Goal: Information Seeking & Learning: Learn about a topic

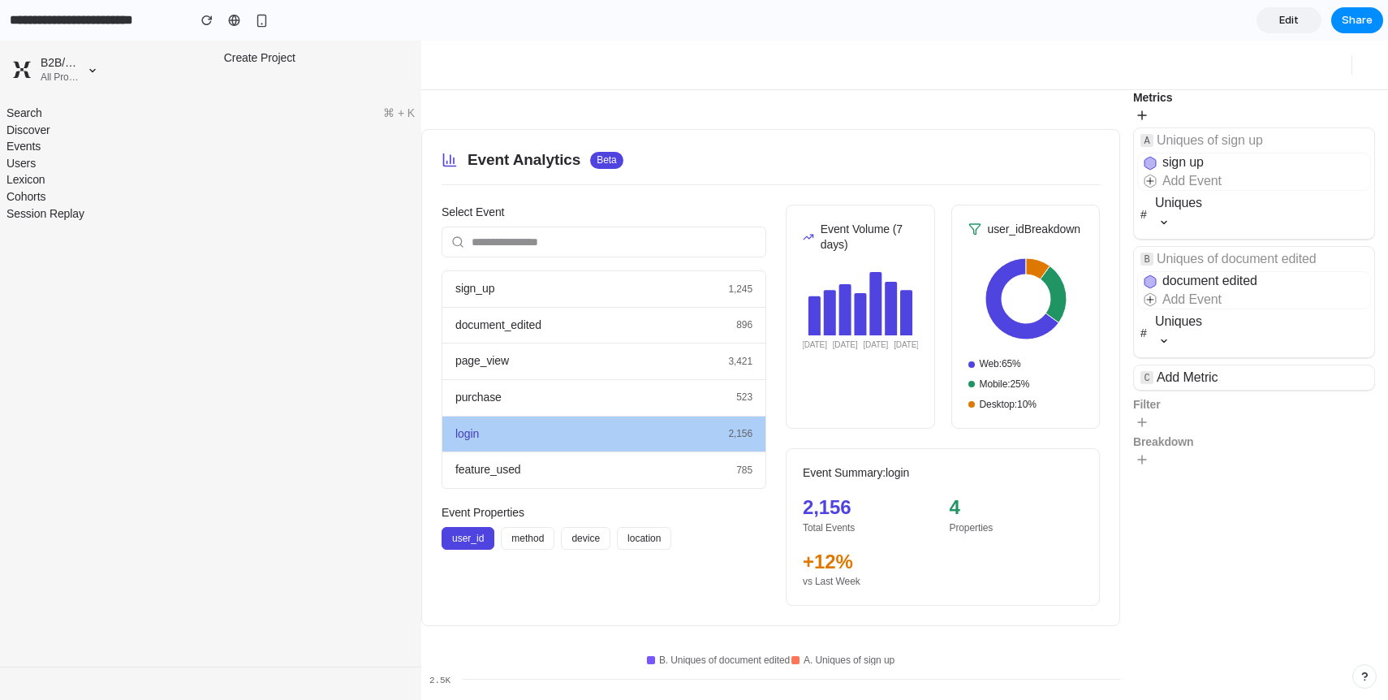
scroll to position [58, 0]
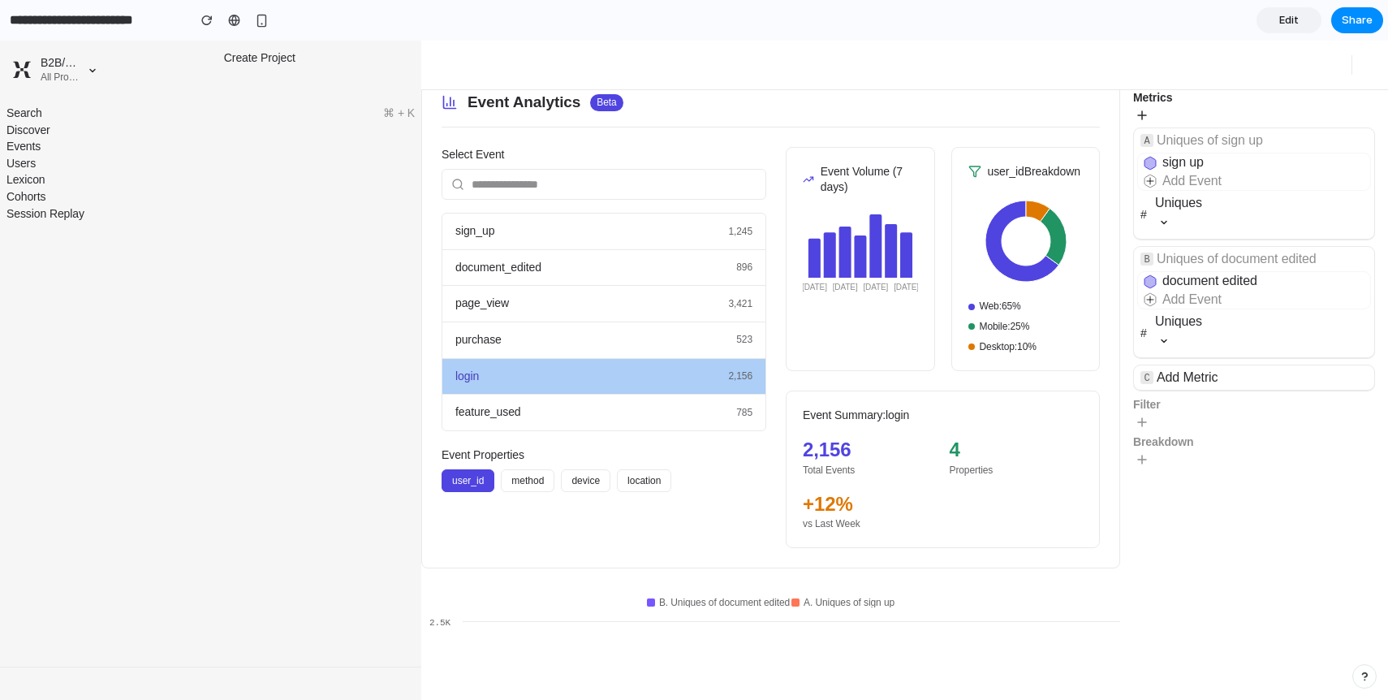
click at [739, 58] on div at bounding box center [956, 65] width 811 height 49
click at [740, 261] on span "896" at bounding box center [744, 268] width 16 height 14
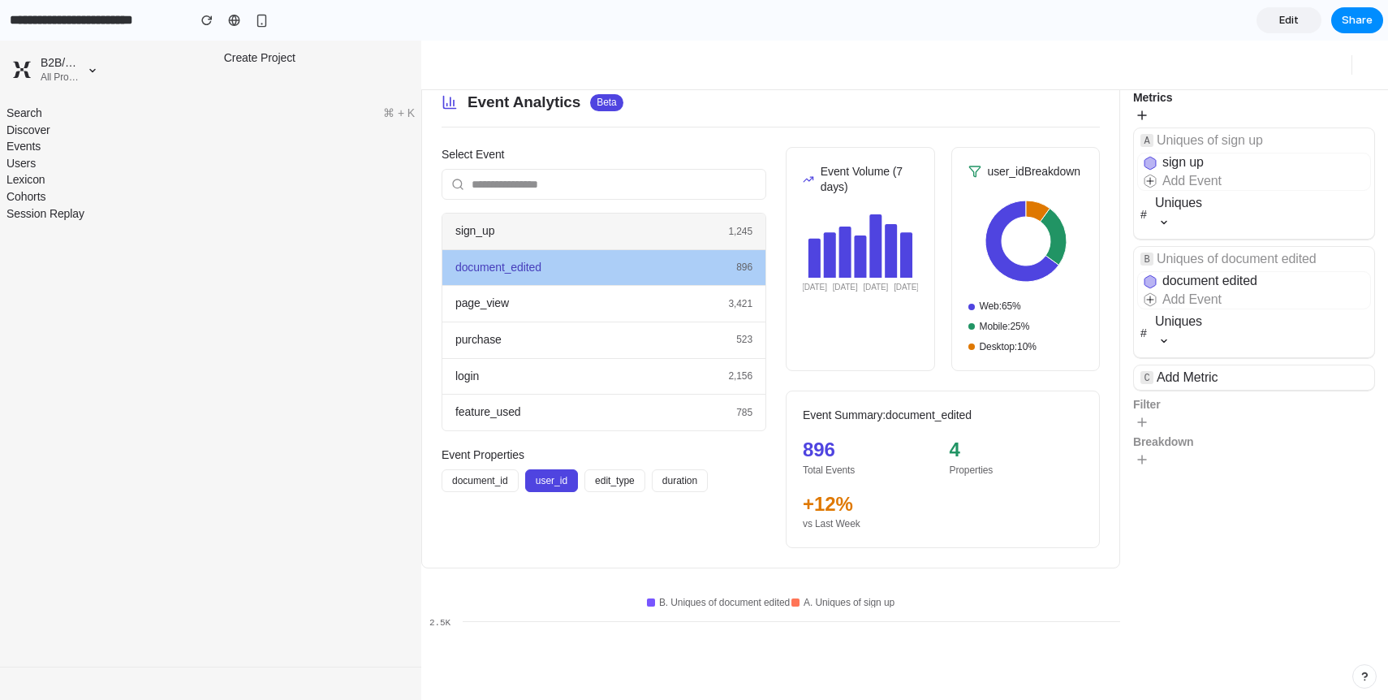
click at [712, 235] on div "sign_up 1,245" at bounding box center [603, 231] width 323 height 37
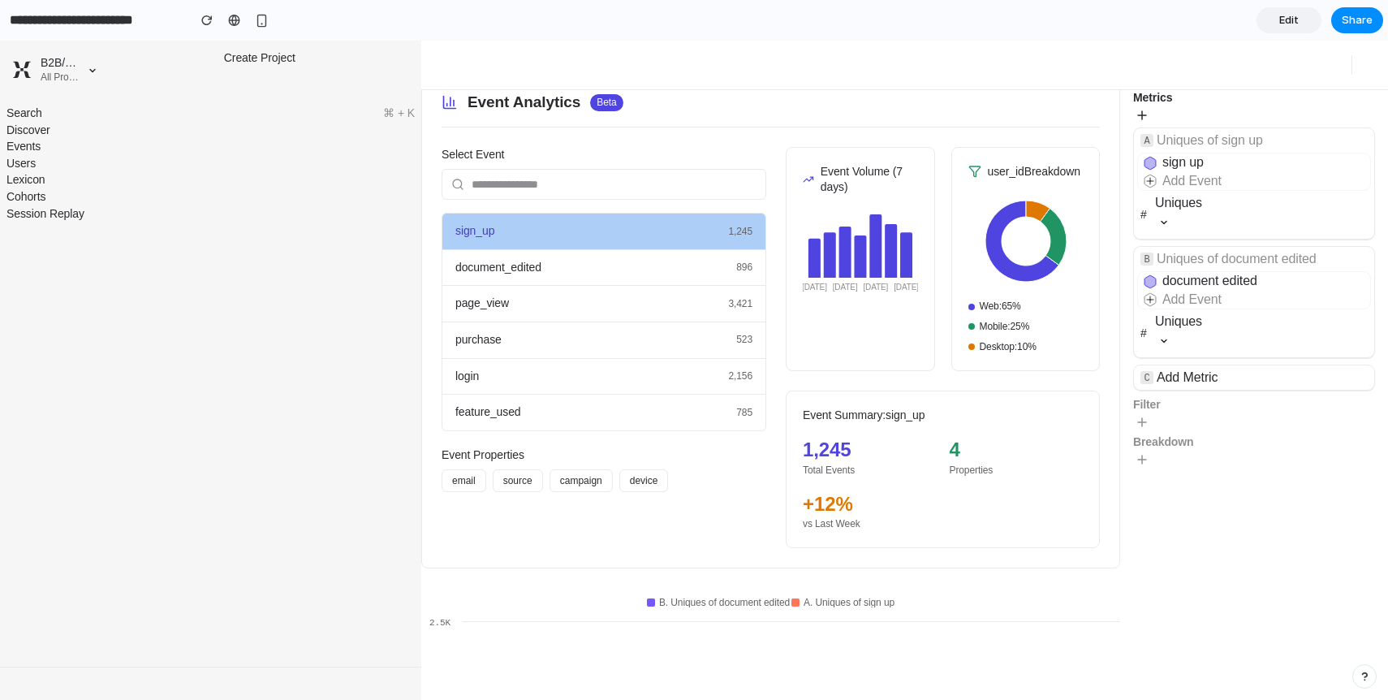
click at [1153, 191] on div "# Uniques" at bounding box center [1254, 215] width 240 height 48
click at [1180, 182] on span "Add Event" at bounding box center [1196, 181] width 59 height 14
click at [1155, 218] on icon at bounding box center [1164, 222] width 18 height 18
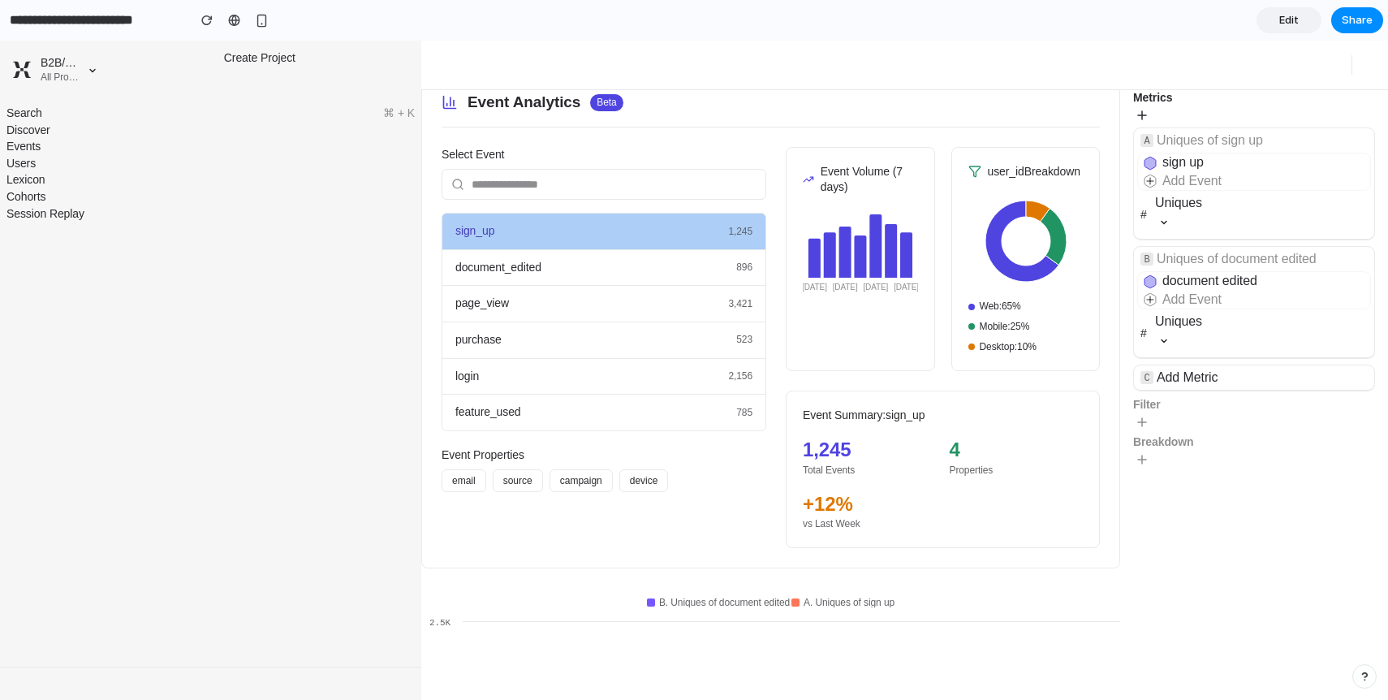
click at [1162, 223] on icon at bounding box center [1164, 222] width 18 height 18
click at [665, 281] on div "document_edited 896" at bounding box center [603, 268] width 323 height 37
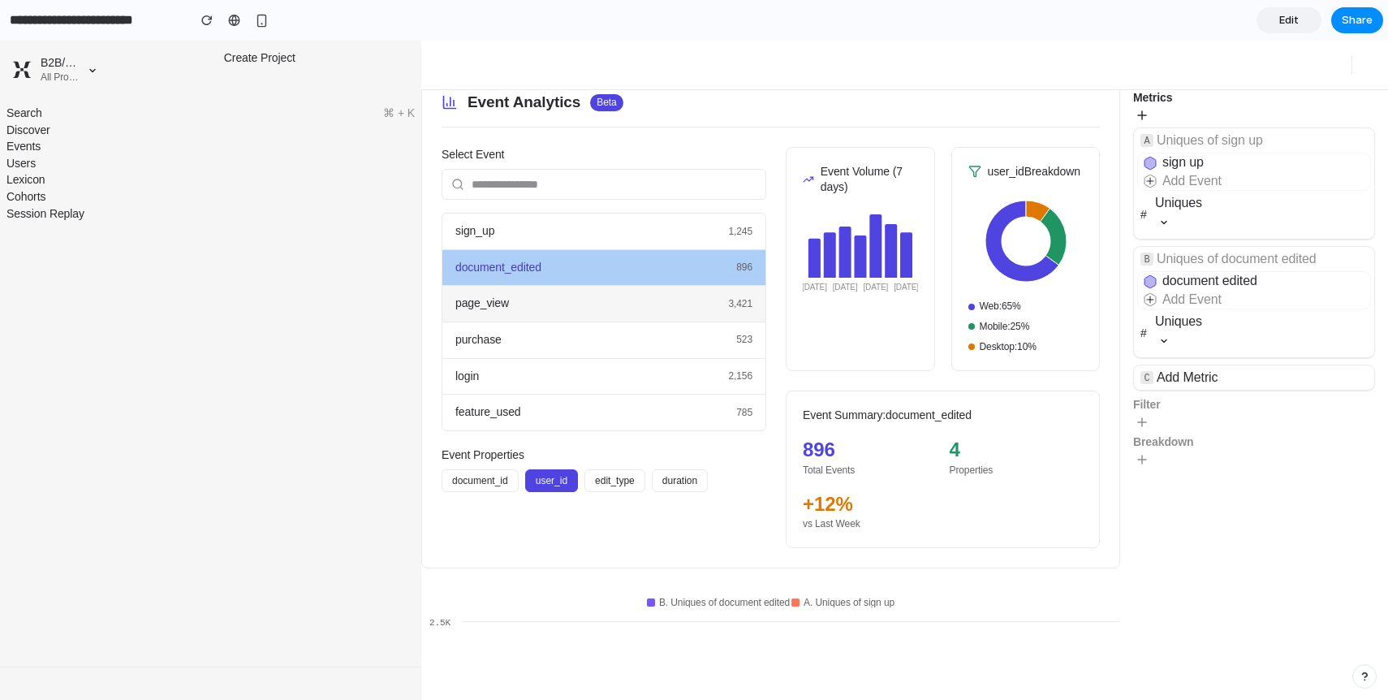
click at [657, 302] on div "page_view 3,421" at bounding box center [603, 304] width 323 height 37
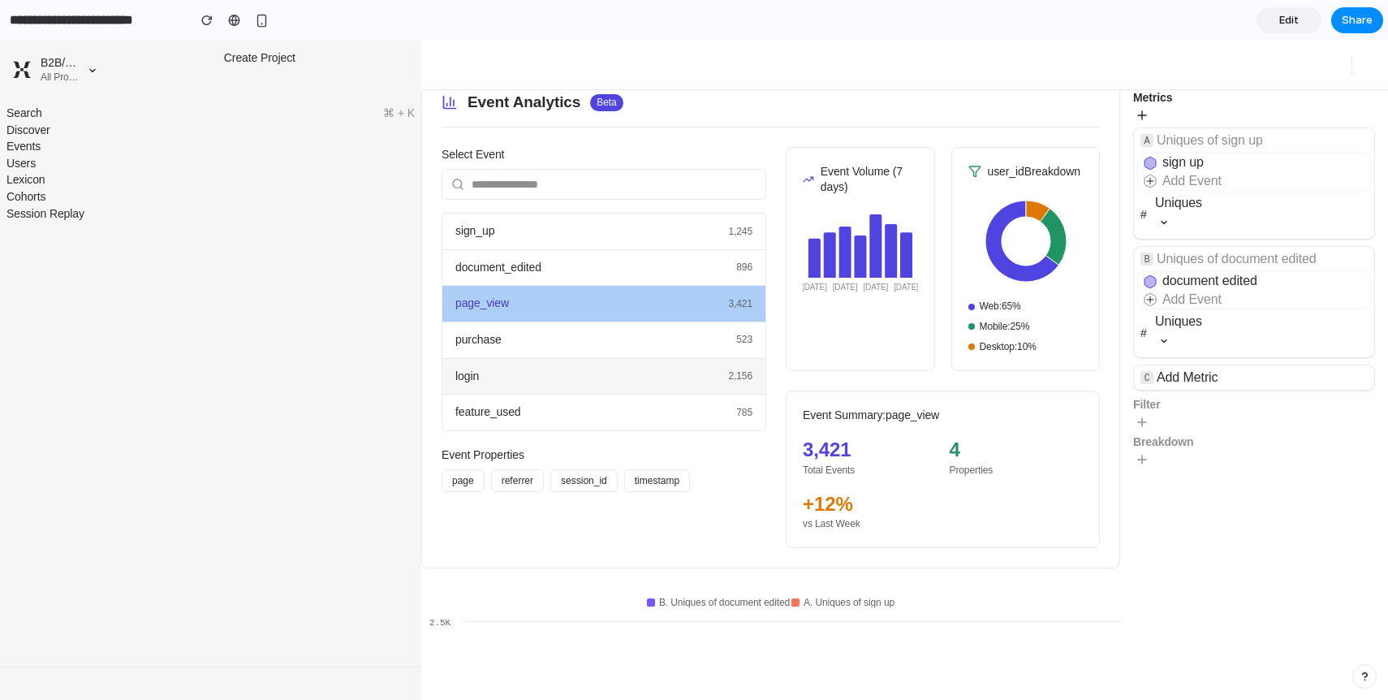
click at [641, 369] on div "login 2,156" at bounding box center [603, 377] width 323 height 37
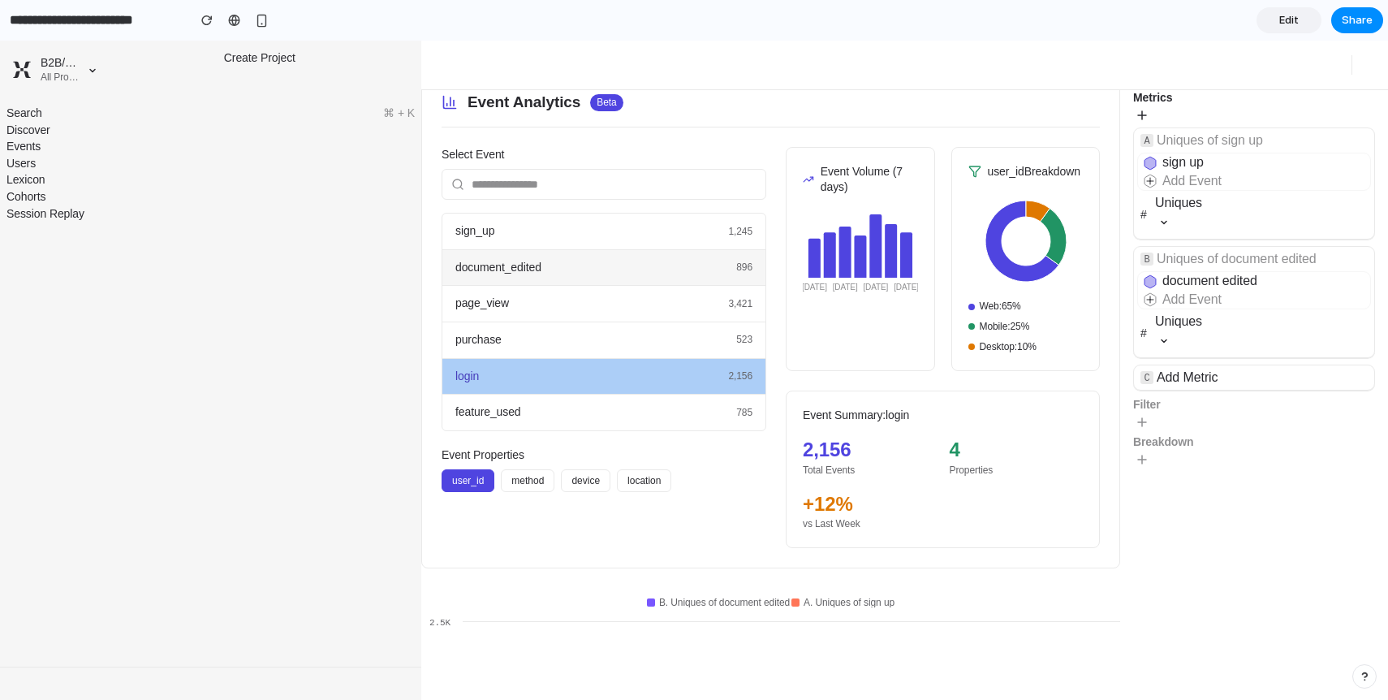
click at [639, 271] on div "document_edited 896" at bounding box center [603, 268] width 323 height 37
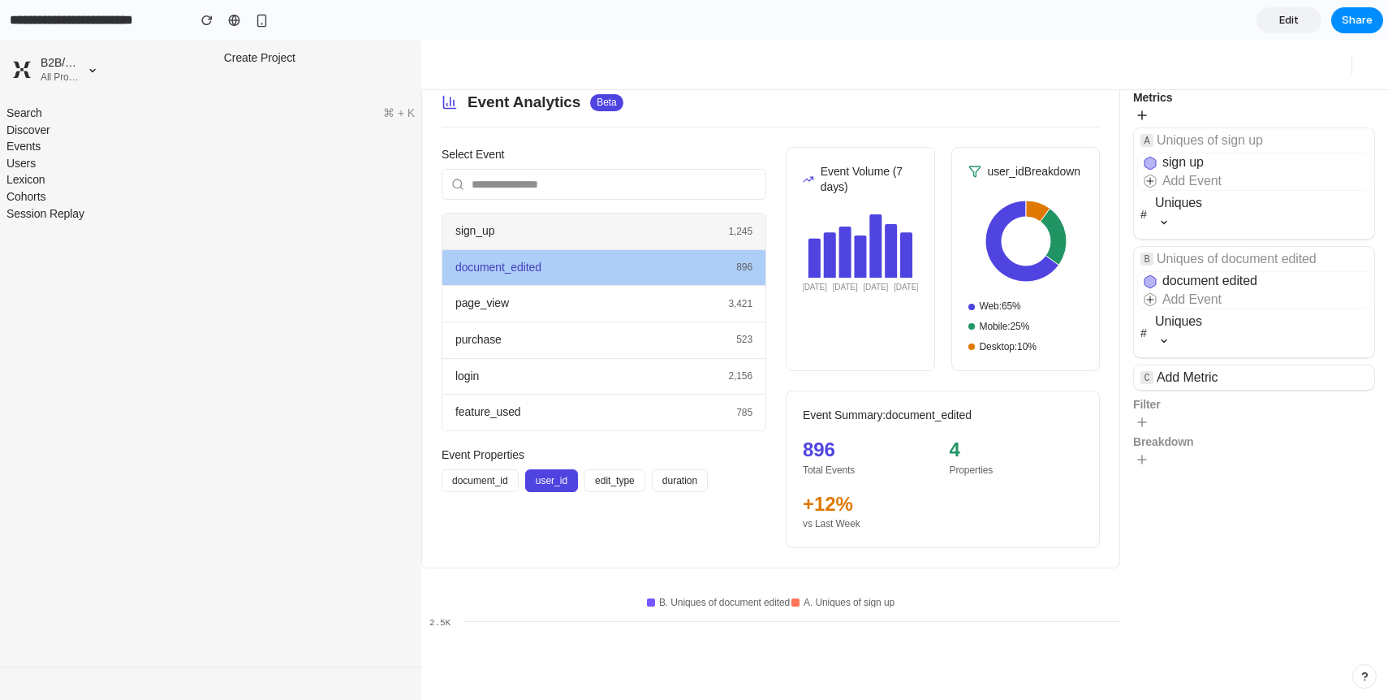
click at [625, 216] on div "sign_up 1,245" at bounding box center [603, 231] width 323 height 37
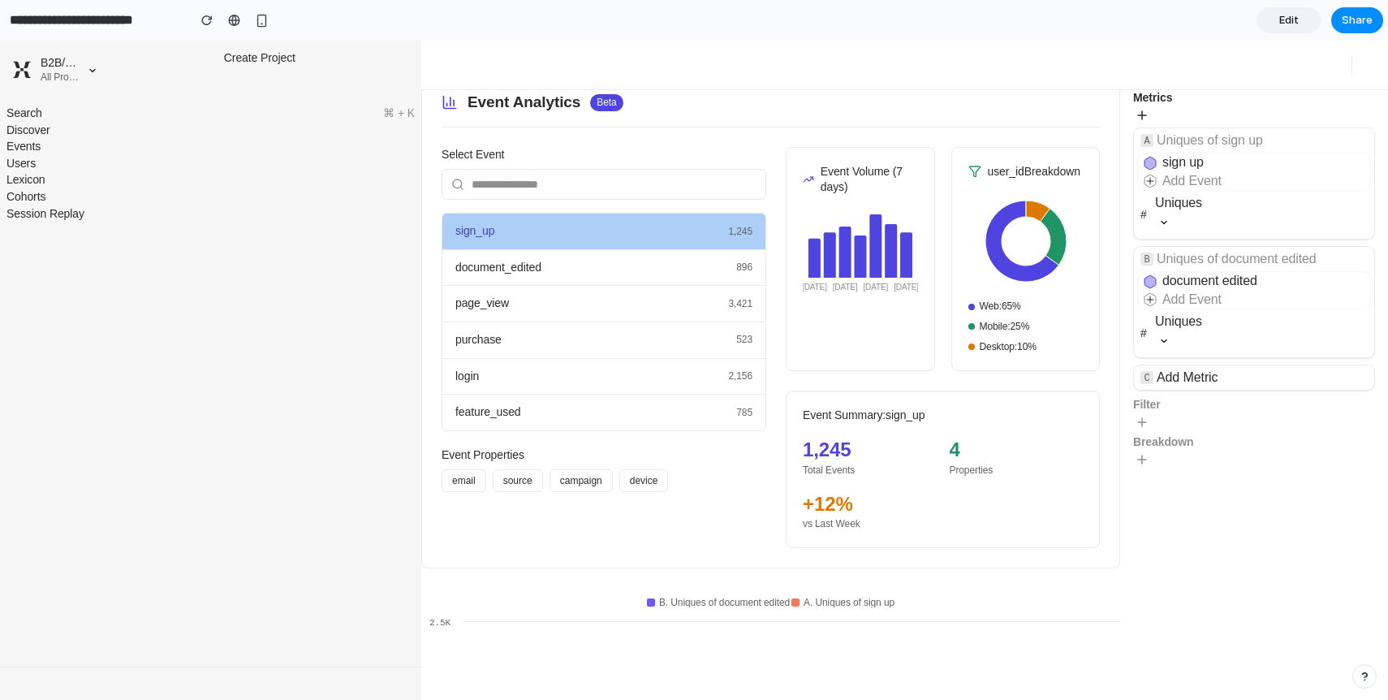
click at [524, 172] on input "text" at bounding box center [604, 184] width 325 height 31
type input "*"
click at [519, 481] on button "source" at bounding box center [518, 480] width 50 height 23
click at [517, 481] on button "source" at bounding box center [518, 480] width 50 height 23
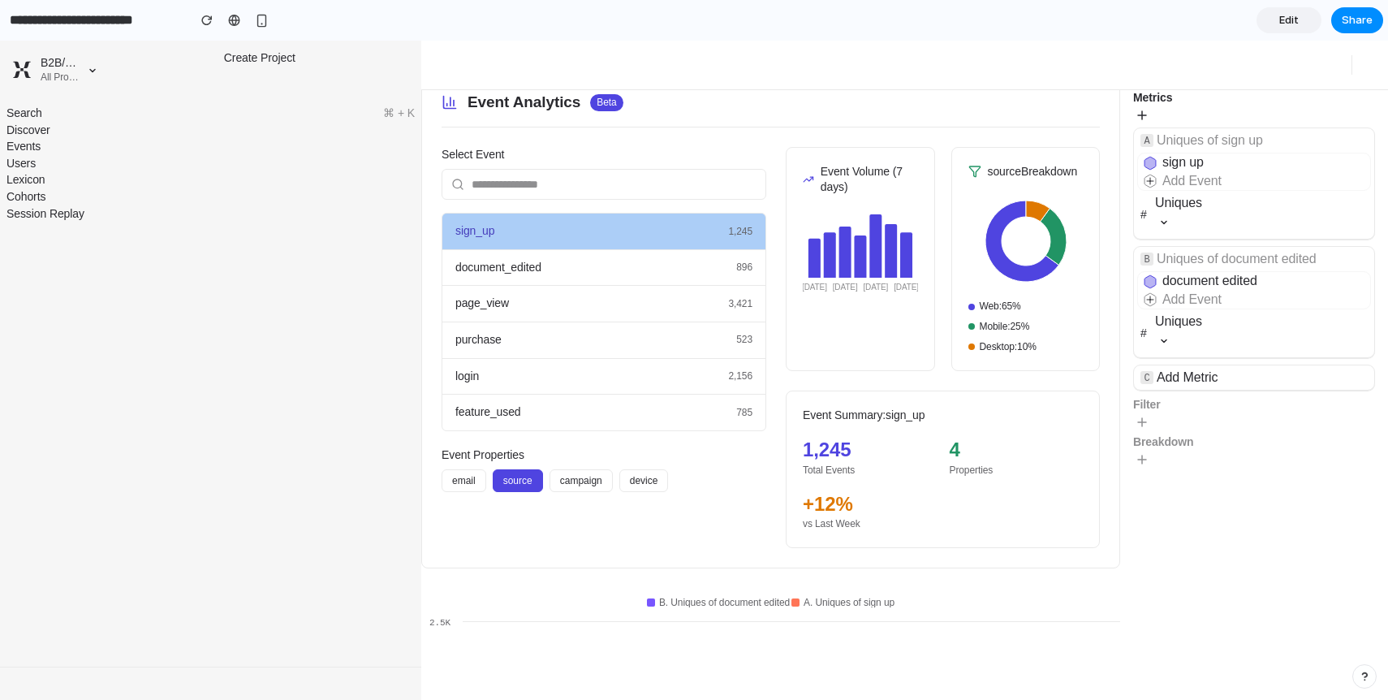
click at [458, 473] on button "email" at bounding box center [464, 480] width 45 height 23
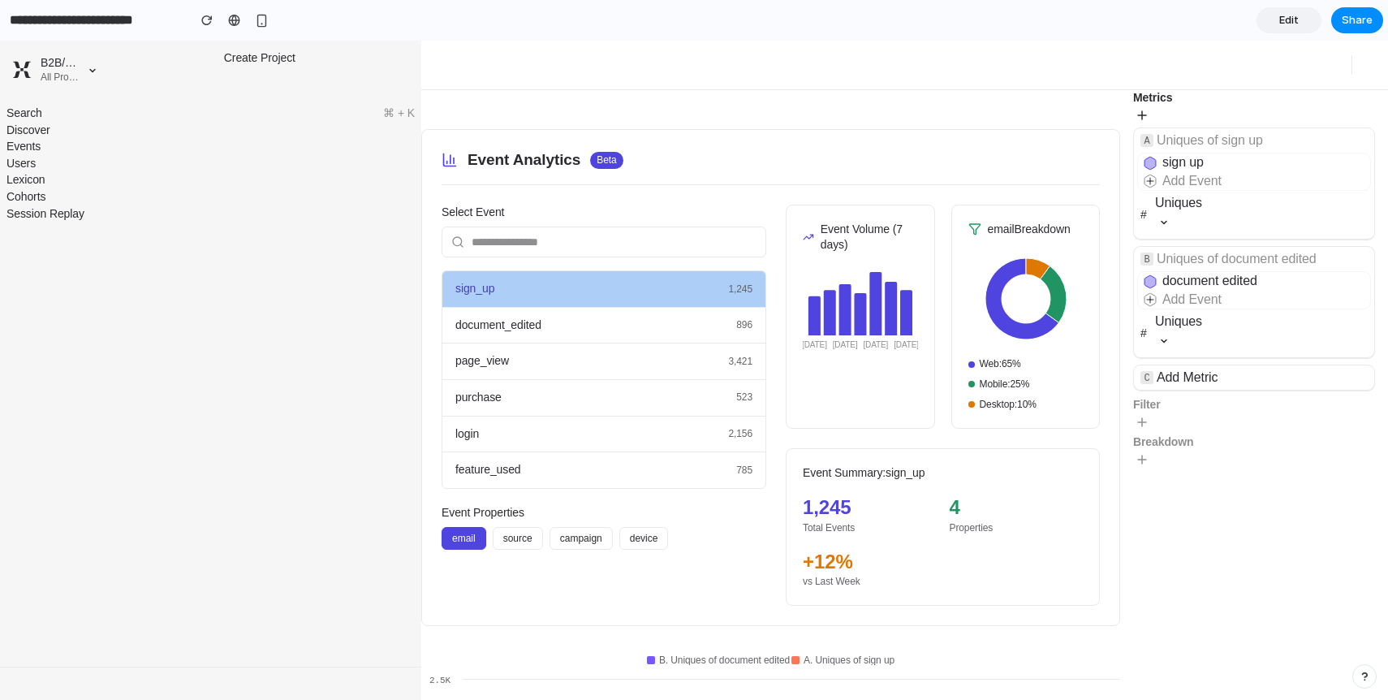
scroll to position [74, 0]
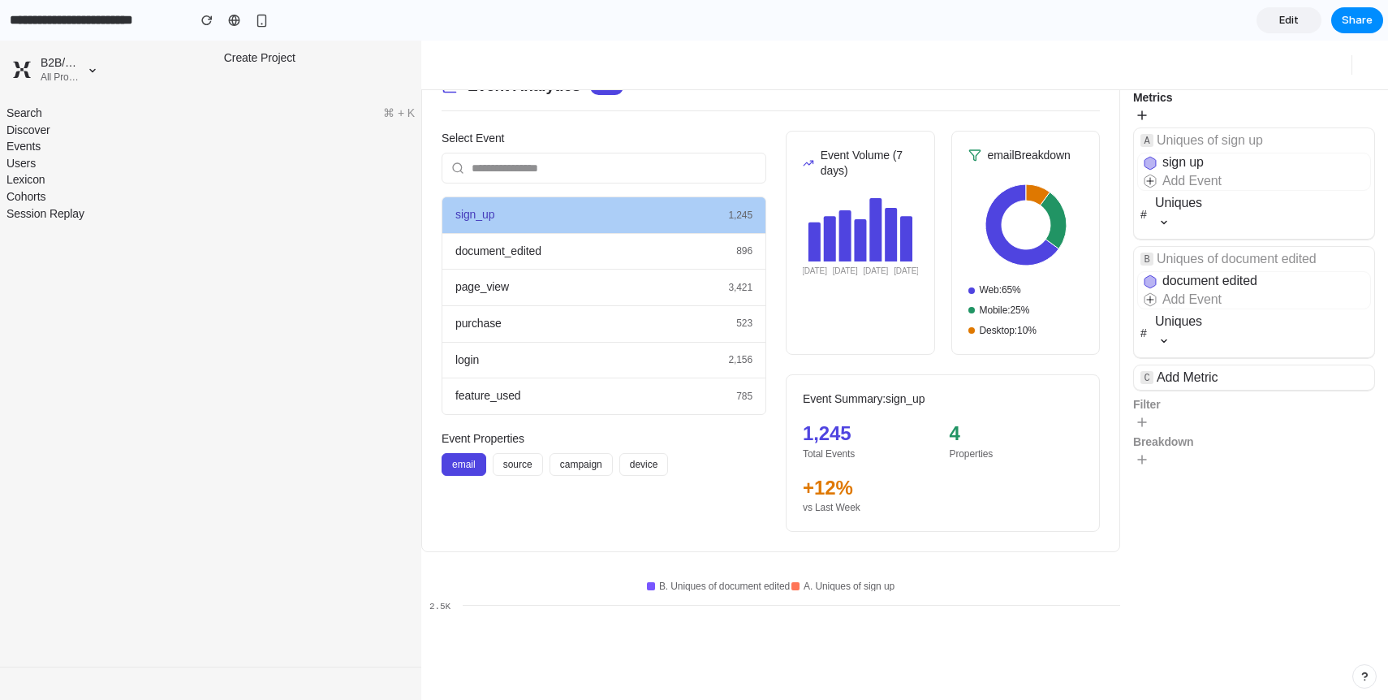
click at [1184, 373] on span "Add Metric" at bounding box center [1187, 377] width 61 height 14
click at [1143, 458] on icon at bounding box center [1142, 459] width 8 height 8
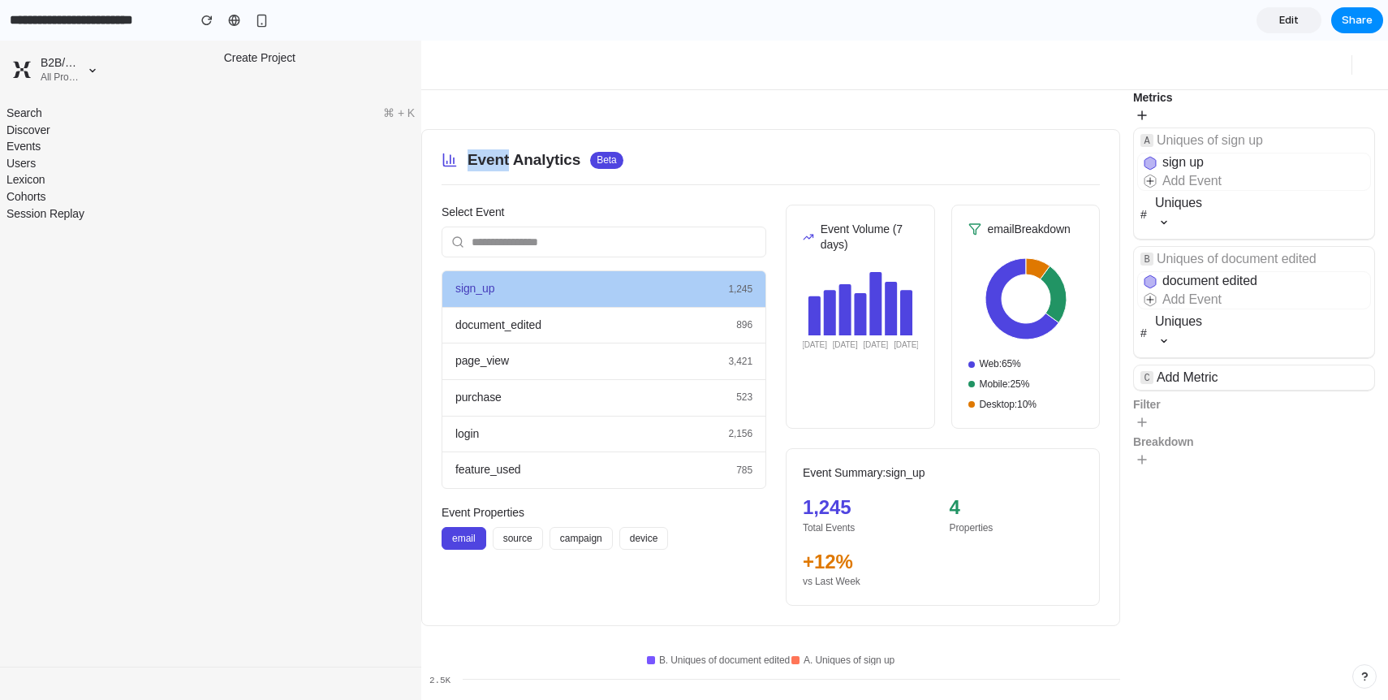
click at [559, 163] on h2 "Event Analytics" at bounding box center [524, 160] width 113 height 22
click at [580, 321] on div "document_edited 896" at bounding box center [603, 326] width 323 height 37
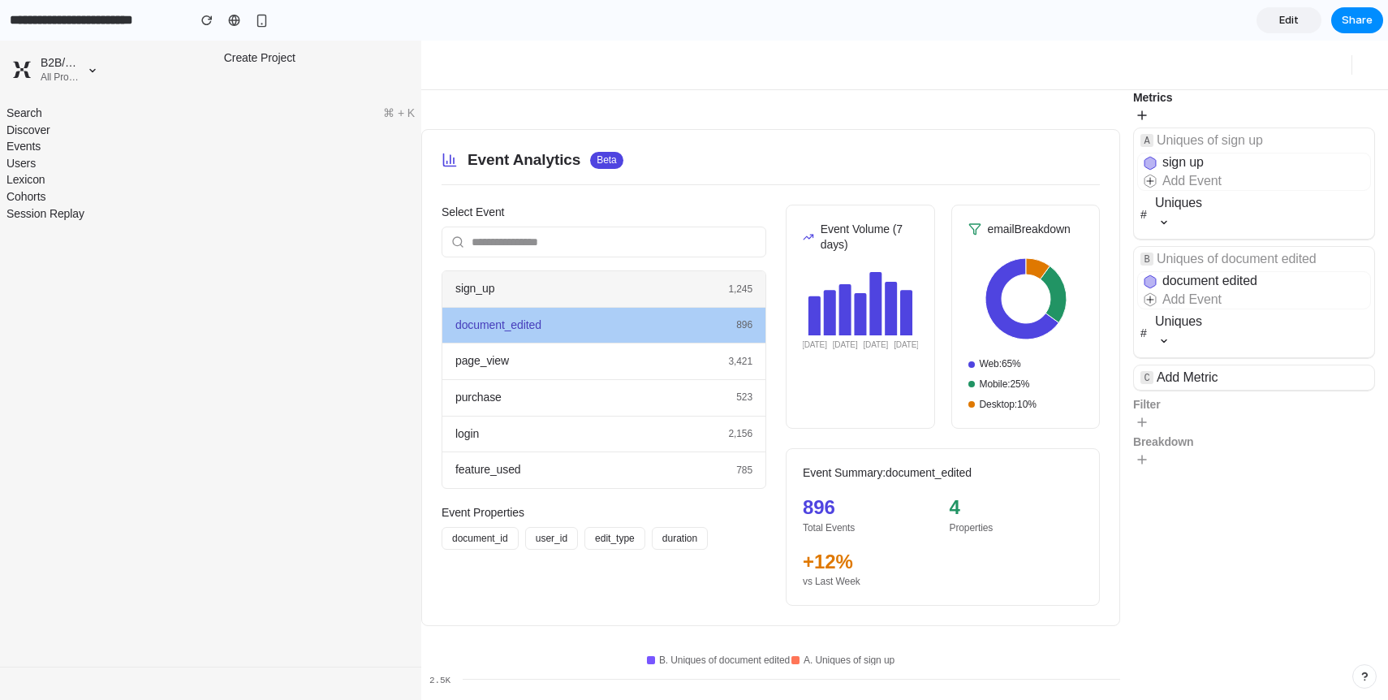
click at [573, 287] on div "sign_up 1,245" at bounding box center [603, 289] width 323 height 37
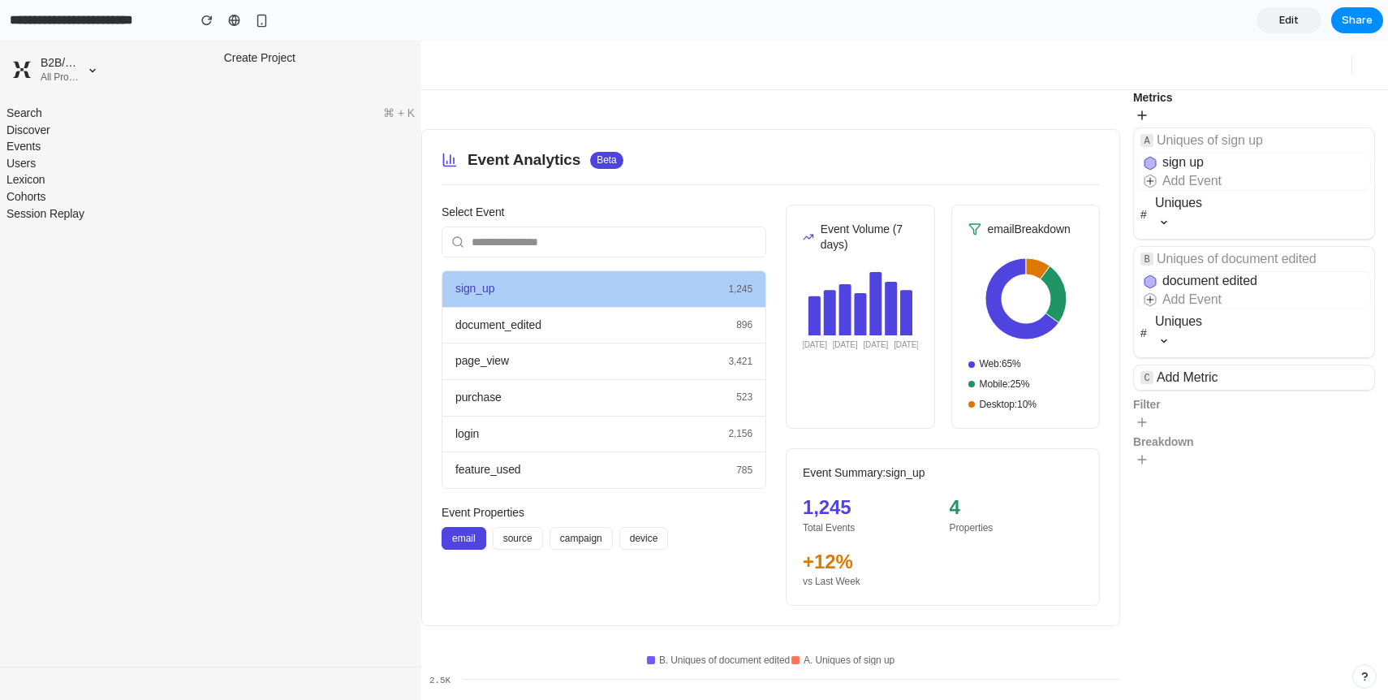
click at [330, 194] on div "Cohorts" at bounding box center [210, 197] width 408 height 16
click at [390, 116] on span "⌘ + K" at bounding box center [399, 114] width 32 height 16
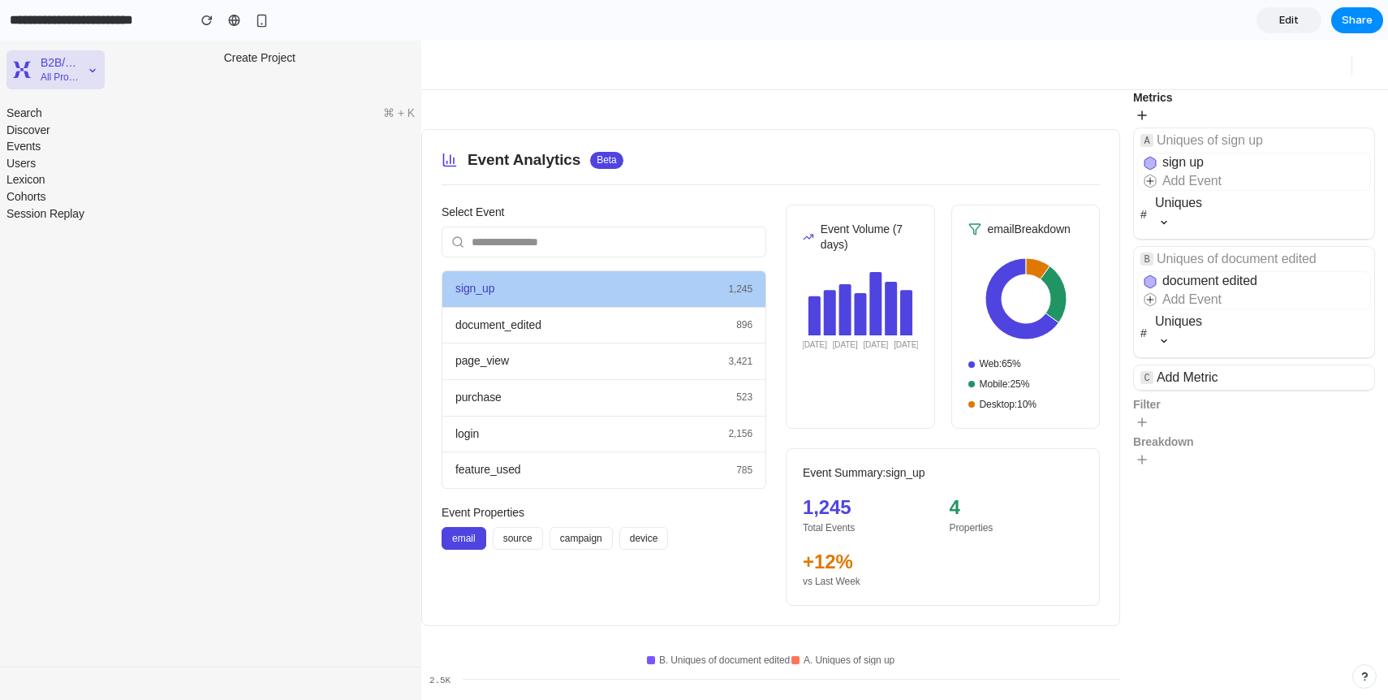
click at [91, 67] on icon at bounding box center [93, 70] width 18 height 18
click at [62, 72] on div "All Project Data" at bounding box center [60, 78] width 38 height 14
click at [295, 192] on div "Cohorts" at bounding box center [210, 197] width 408 height 16
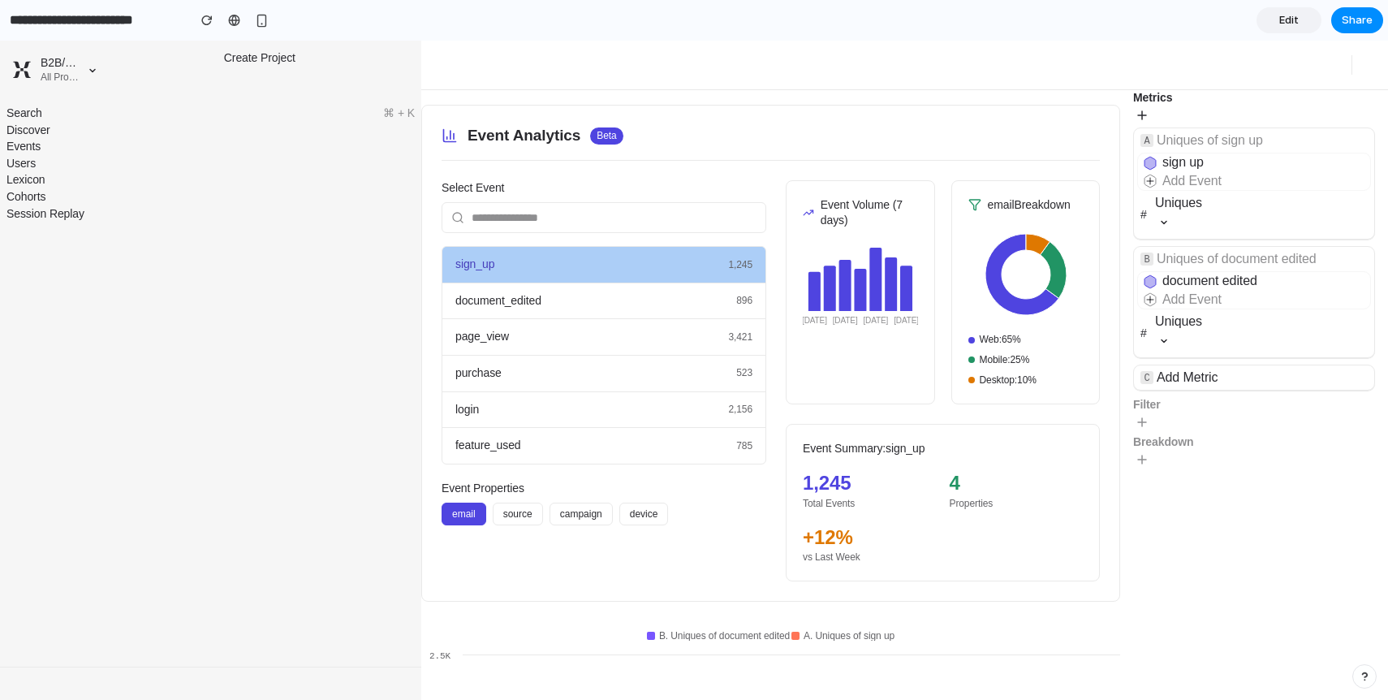
scroll to position [21, 0]
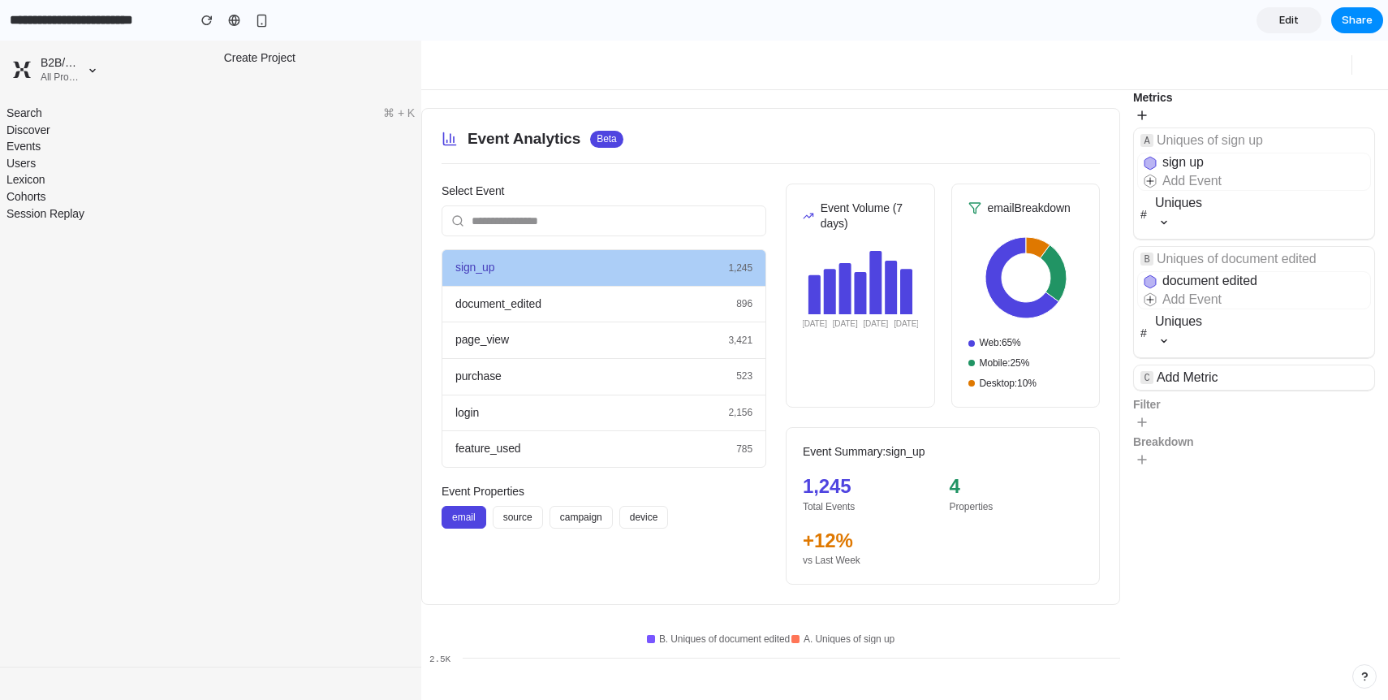
click at [618, 195] on label "Select Event" at bounding box center [604, 191] width 325 height 16
click at [605, 212] on input "text" at bounding box center [604, 220] width 325 height 31
click at [610, 153] on div "Event Analytics Beta" at bounding box center [771, 146] width 658 height 36
click at [386, 207] on div "Session Replay" at bounding box center [210, 214] width 408 height 16
click at [1185, 377] on span "Add Metric" at bounding box center [1187, 377] width 61 height 14
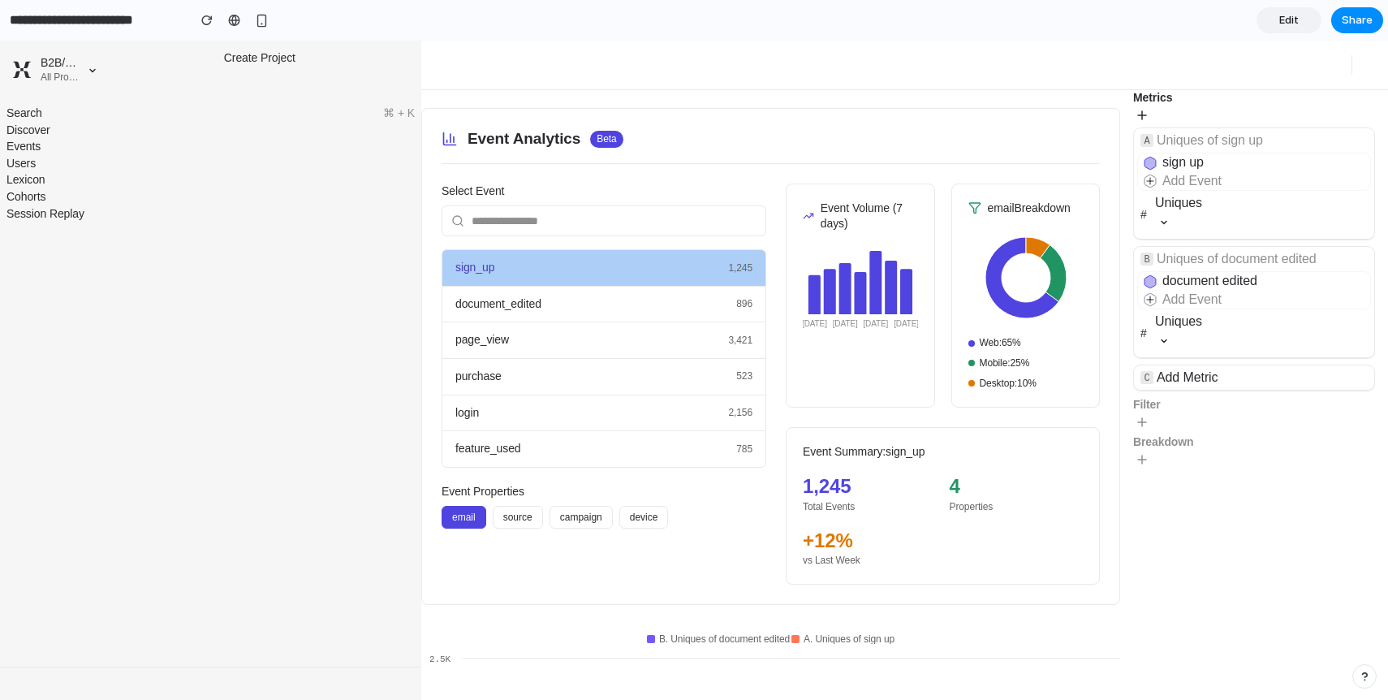
click at [1185, 377] on span "Add Metric" at bounding box center [1187, 377] width 61 height 14
click at [1143, 424] on icon at bounding box center [1142, 422] width 18 height 18
click at [1200, 301] on span "Add Event" at bounding box center [1196, 299] width 59 height 14
click at [1151, 302] on span at bounding box center [1155, 300] width 18 height 18
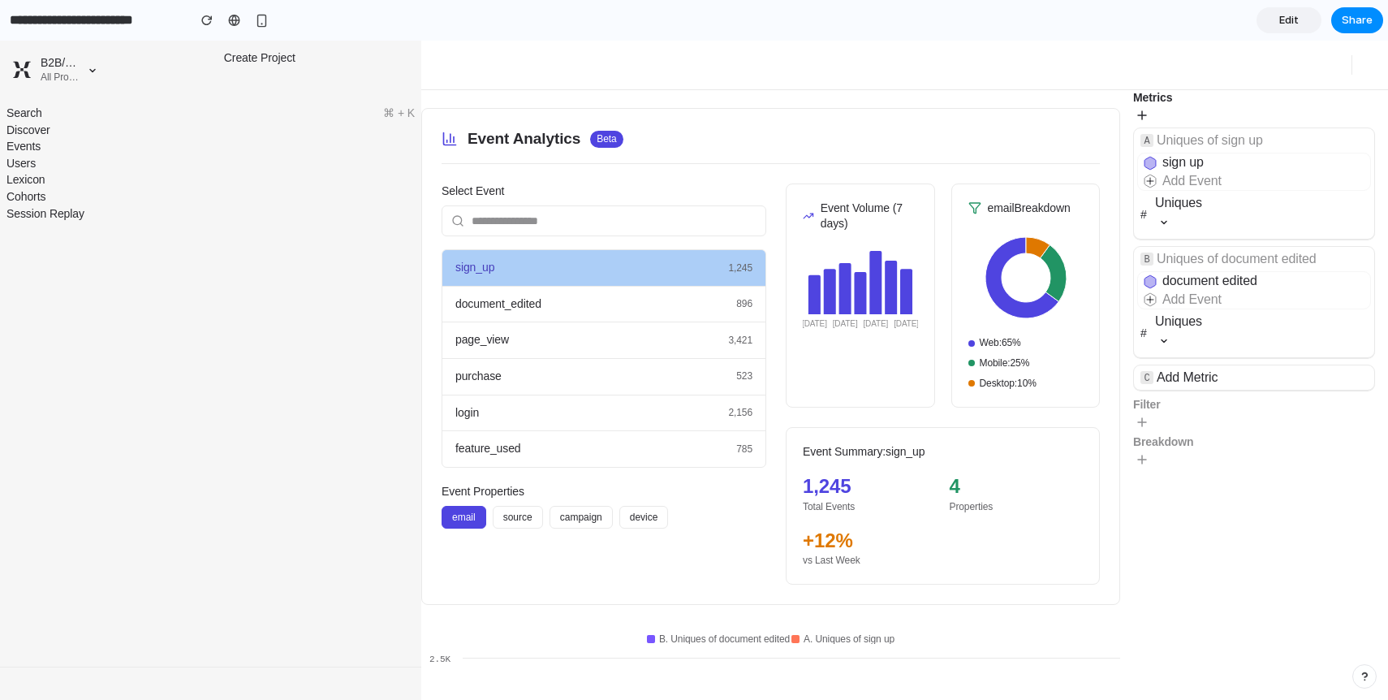
click at [1167, 338] on icon at bounding box center [1164, 340] width 18 height 18
click at [653, 524] on button "device" at bounding box center [644, 517] width 50 height 23
click at [455, 519] on button "email" at bounding box center [464, 517] width 45 height 23
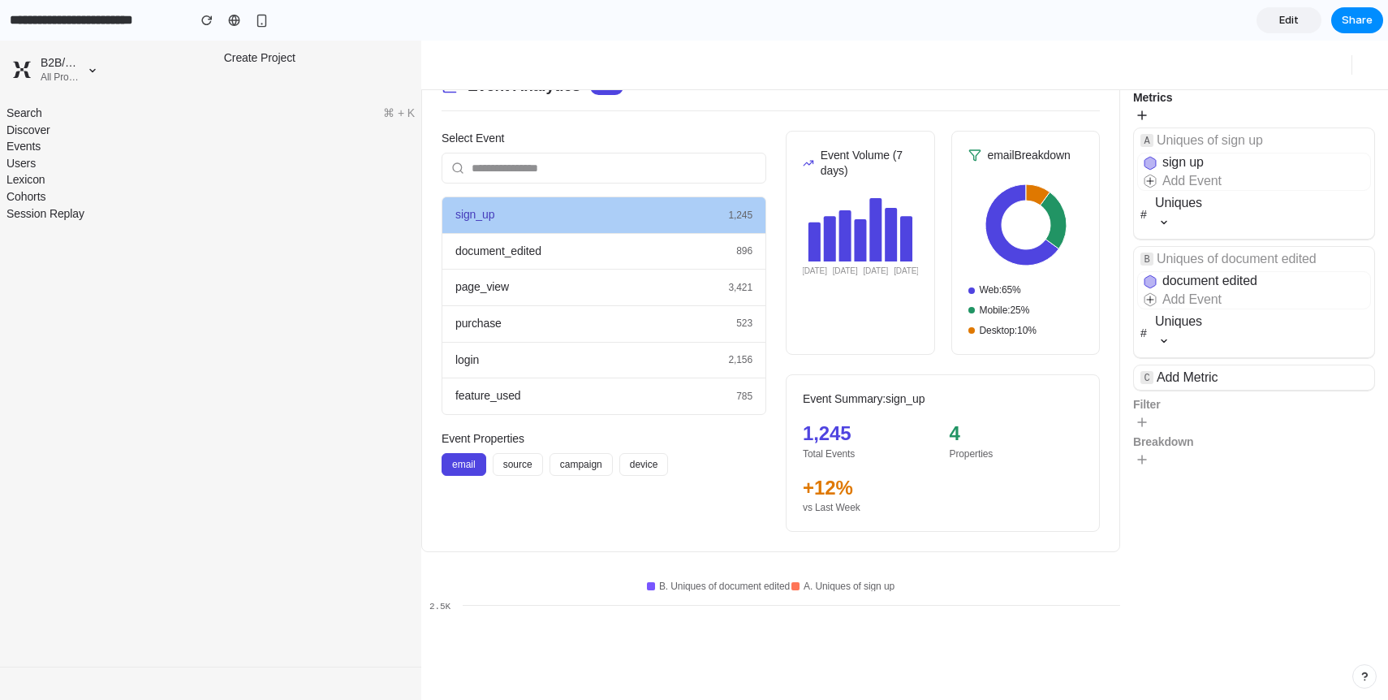
scroll to position [0, 0]
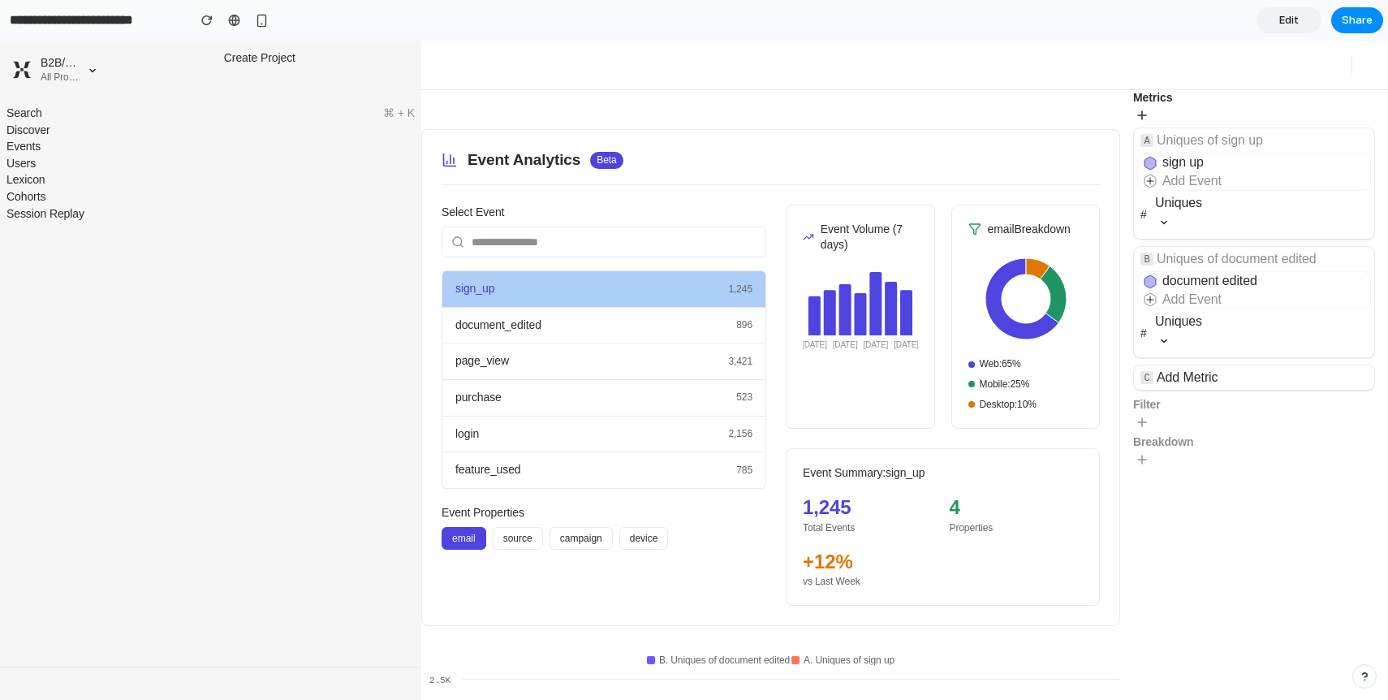
click at [570, 241] on input "text" at bounding box center [604, 241] width 325 height 31
click at [693, 136] on div "Event Analytics Beta Select Event sign_up 1,245 document_edited 896 page_view 3…" at bounding box center [770, 377] width 699 height 497
click at [1140, 115] on icon at bounding box center [1142, 115] width 8 height 8
click at [609, 246] on input "text" at bounding box center [604, 241] width 325 height 31
click at [692, 149] on div "Event Analytics Beta Select Event sign_up 1,245 document_edited 896 page_view 3…" at bounding box center [770, 377] width 699 height 497
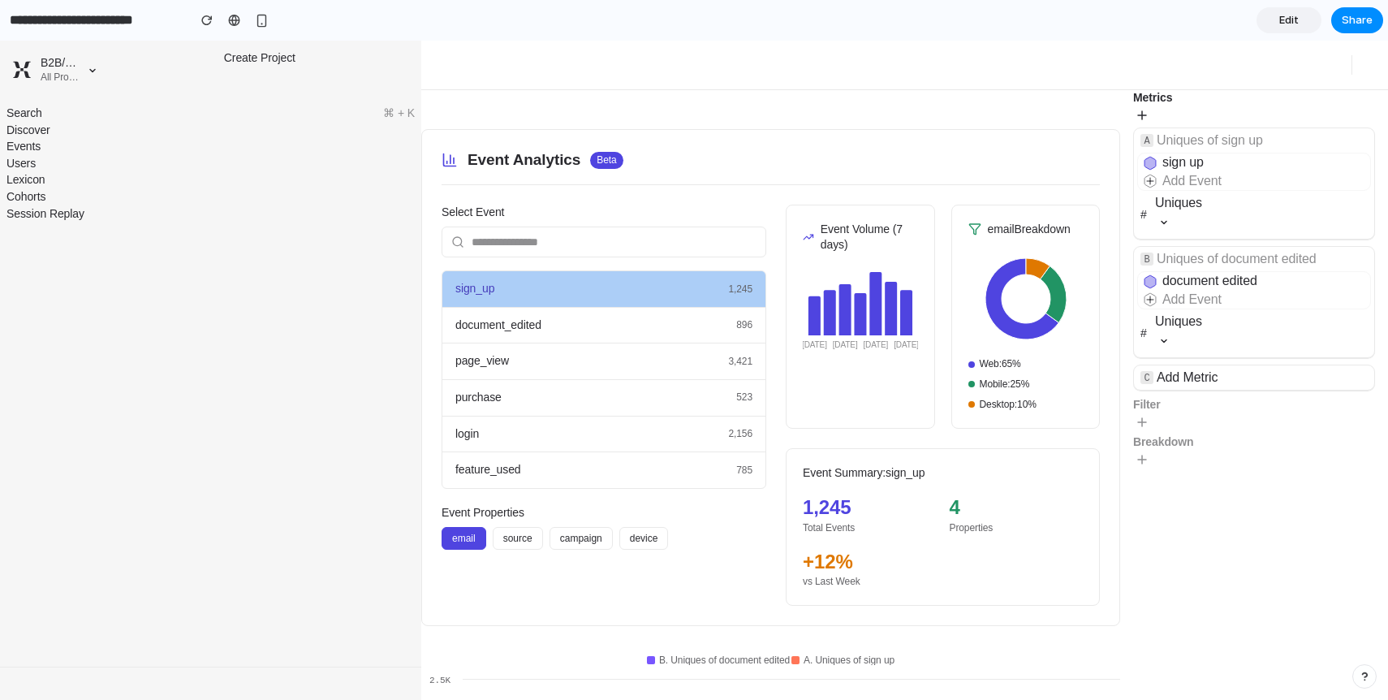
click at [502, 247] on input "text" at bounding box center [604, 241] width 325 height 31
click at [524, 329] on span "document_edited" at bounding box center [498, 325] width 86 height 16
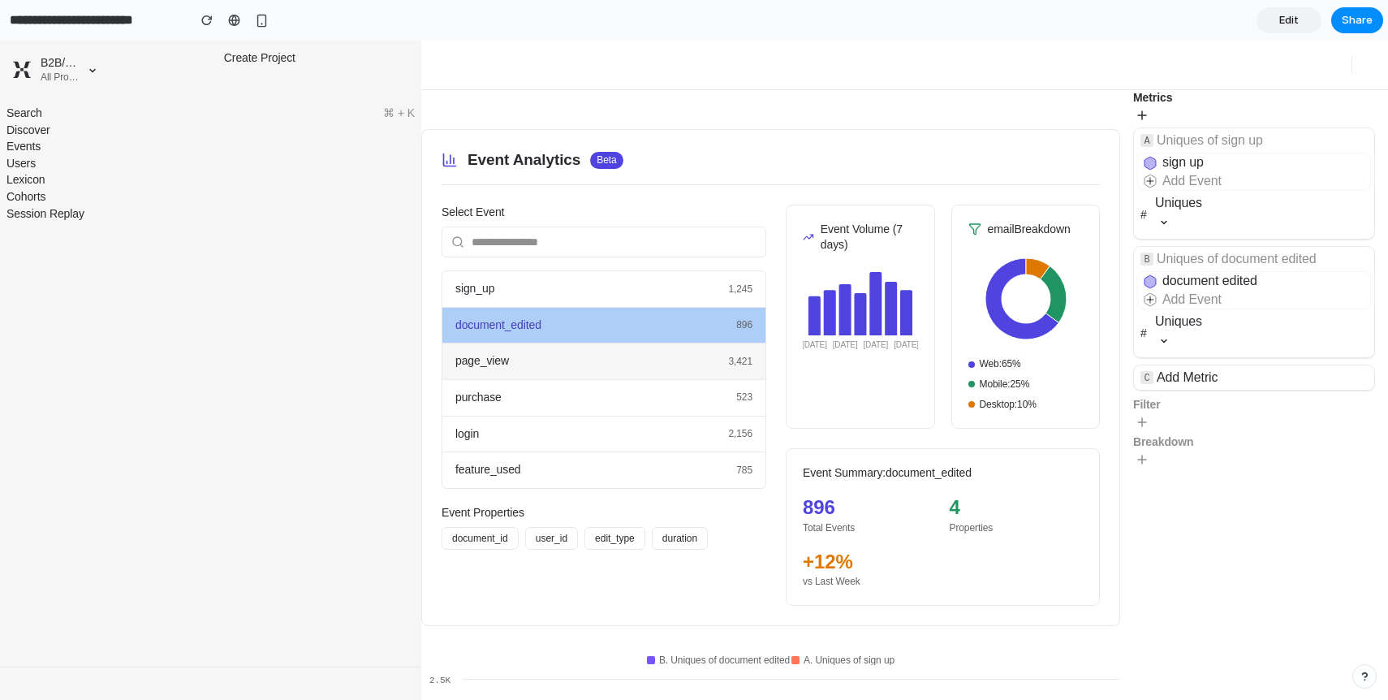
click at [541, 356] on div "page_view 3,421" at bounding box center [603, 361] width 323 height 37
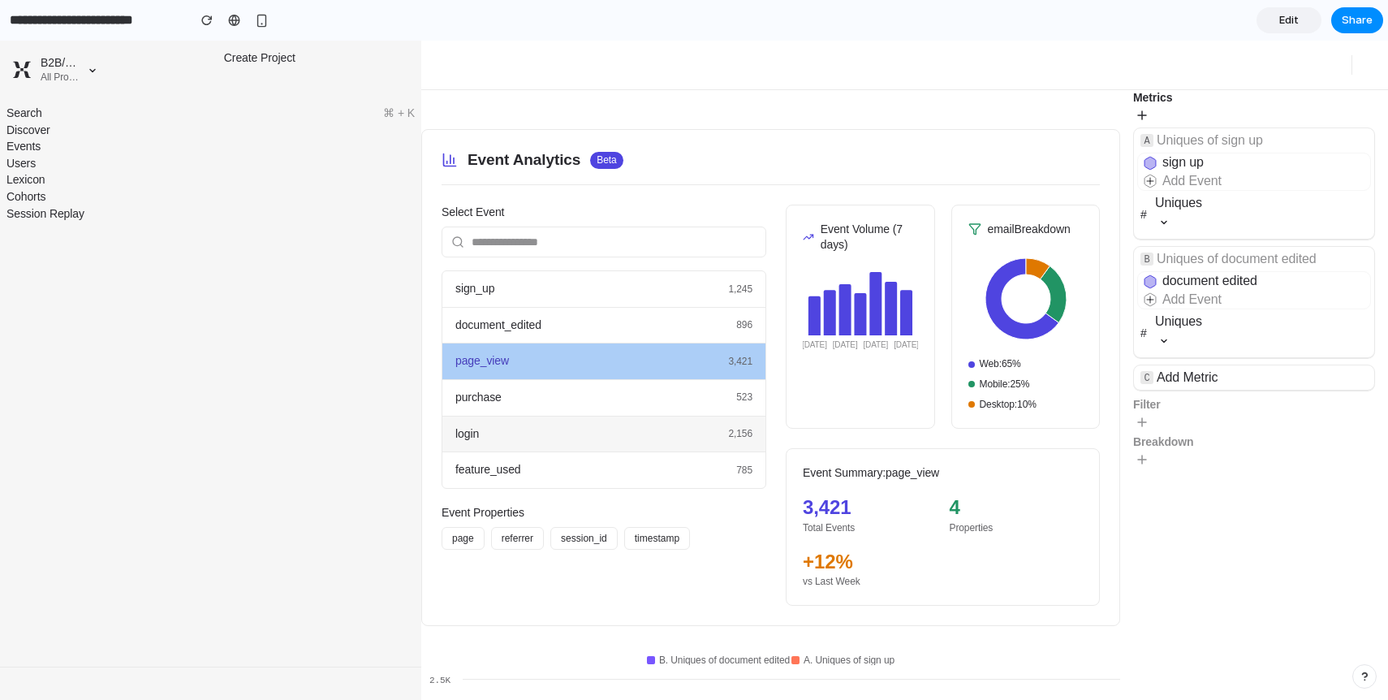
scroll to position [74, 0]
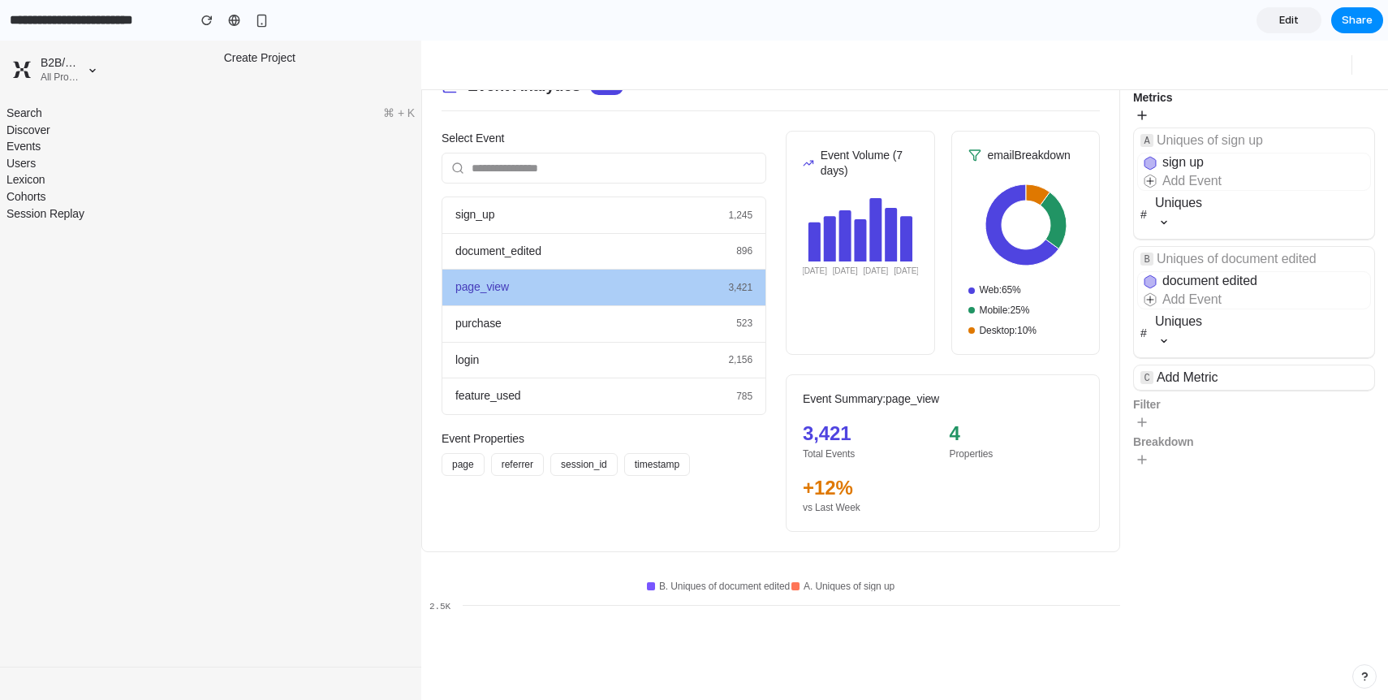
click at [841, 433] on div "3,421" at bounding box center [870, 434] width 134 height 28
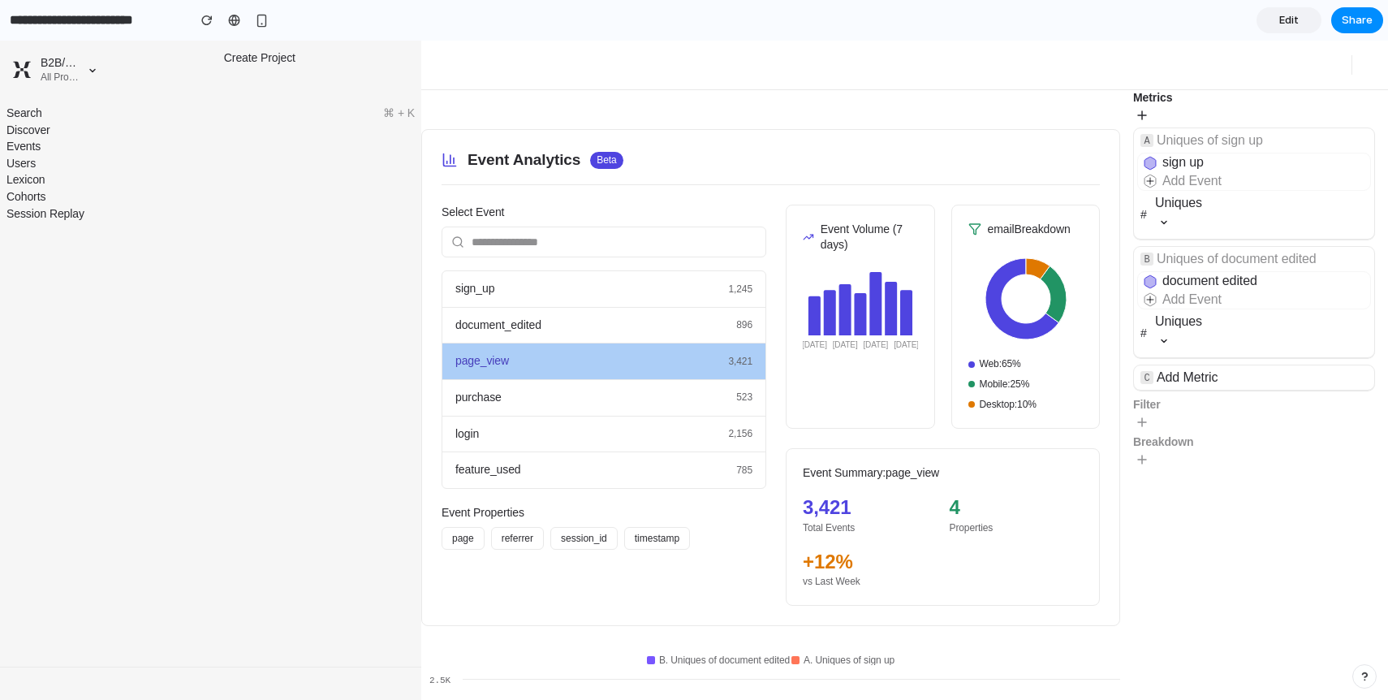
click at [566, 229] on input "text" at bounding box center [604, 241] width 325 height 31
click at [533, 249] on input "text" at bounding box center [604, 241] width 325 height 31
click at [543, 221] on div "Select Event" at bounding box center [604, 232] width 325 height 54
click at [376, 277] on div at bounding box center [210, 448] width 421 height 435
click at [545, 159] on h2 "Event Analytics" at bounding box center [524, 160] width 113 height 22
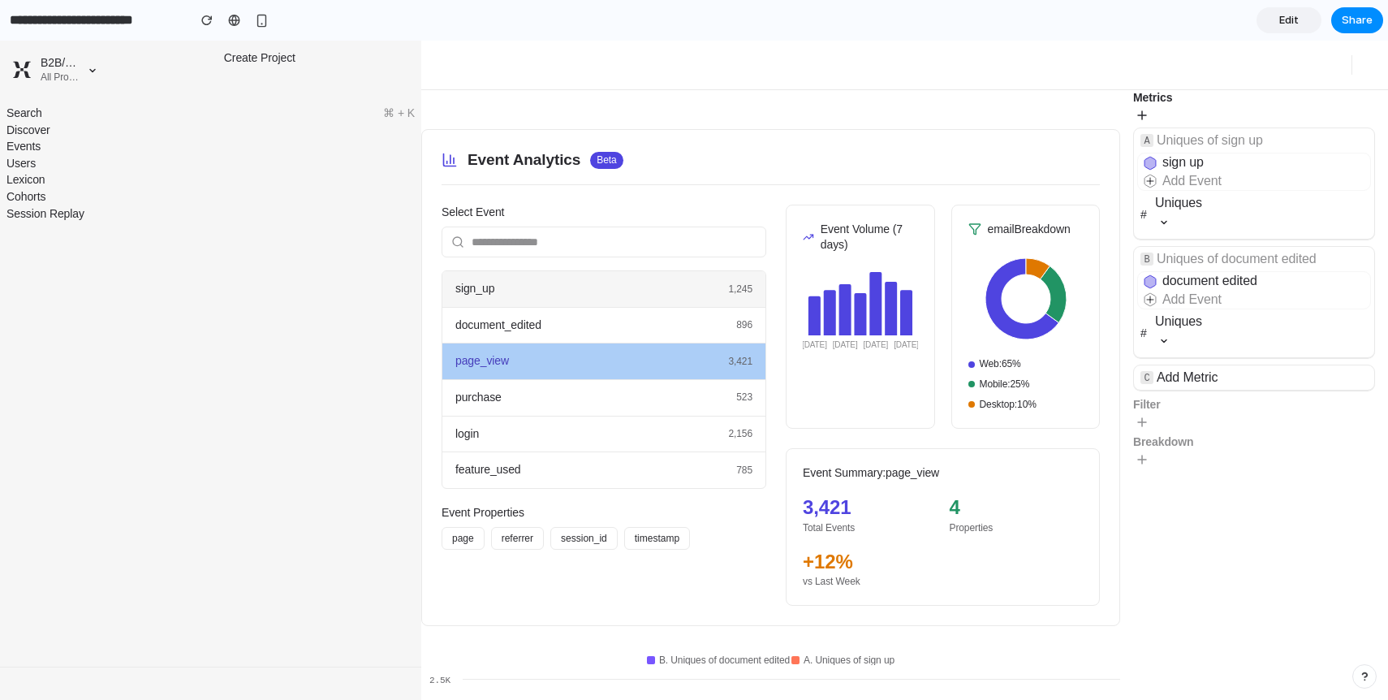
click at [512, 288] on div "sign_up 1,245" at bounding box center [603, 289] width 323 height 37
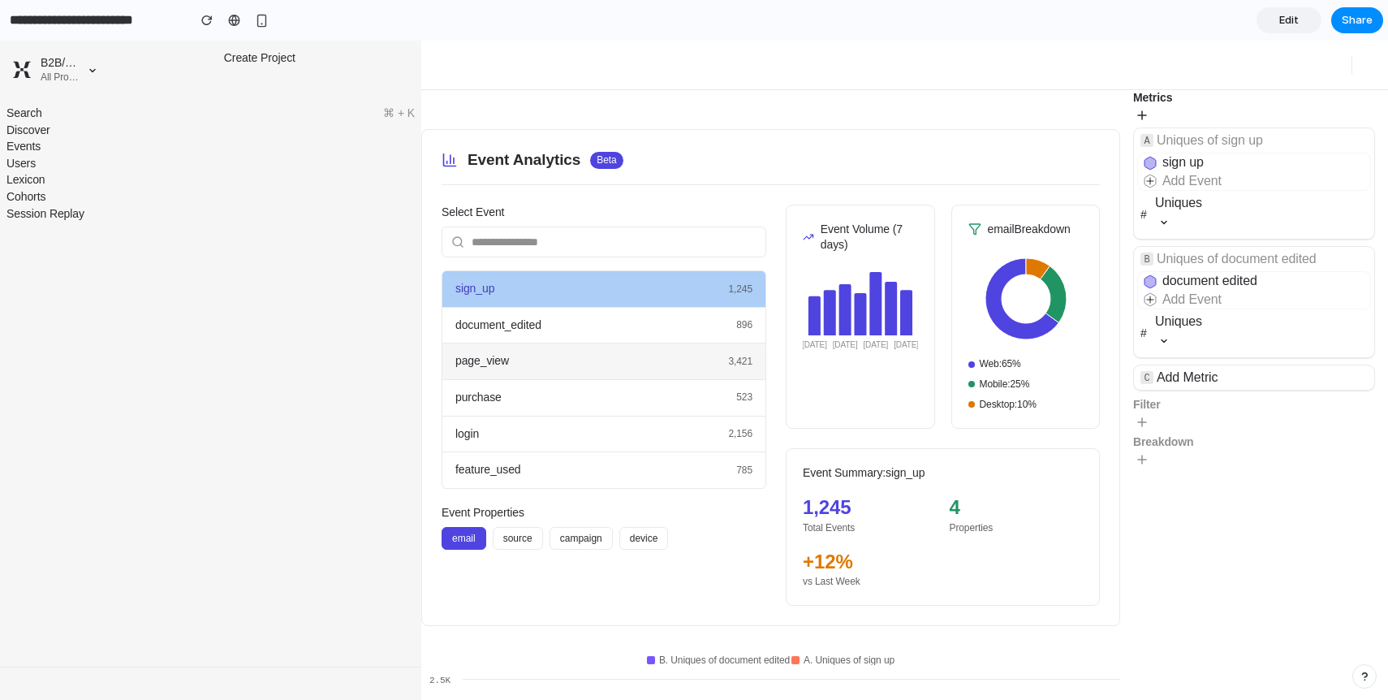
click at [605, 366] on div "page_view 3,421" at bounding box center [603, 361] width 323 height 37
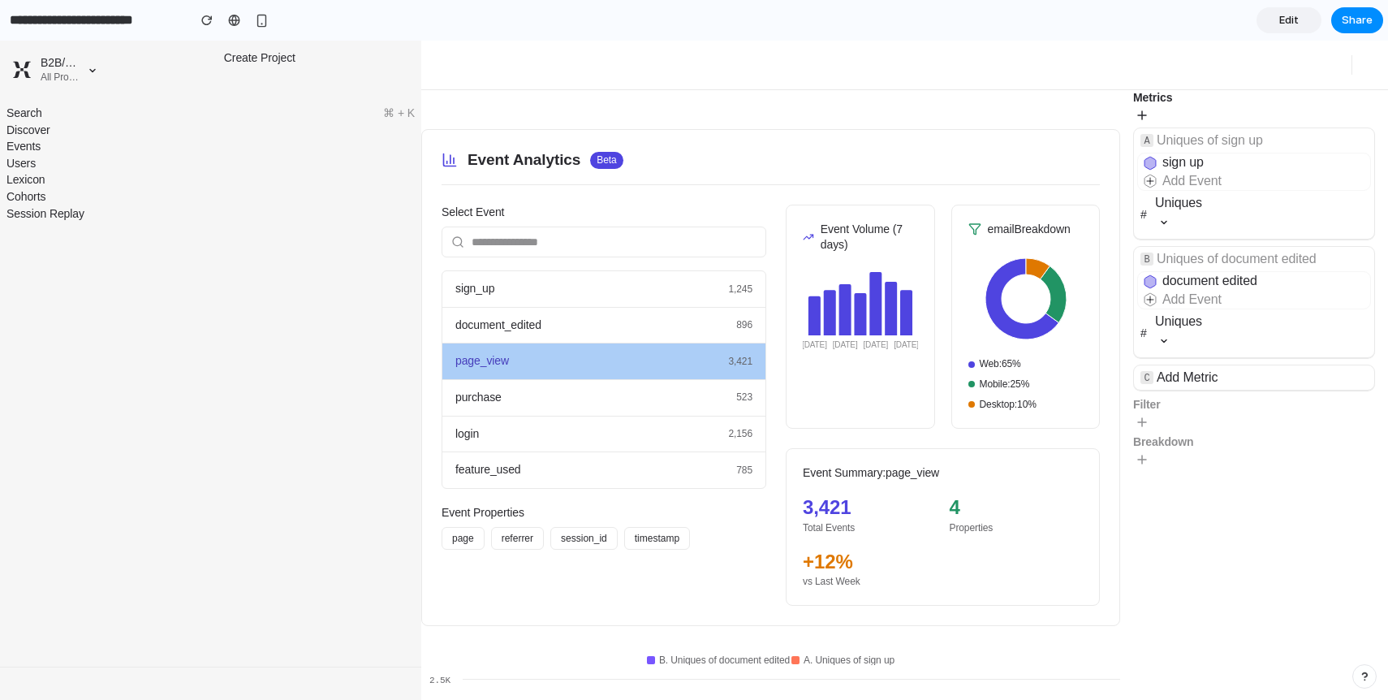
click at [571, 547] on button "session_id" at bounding box center [583, 538] width 67 height 23
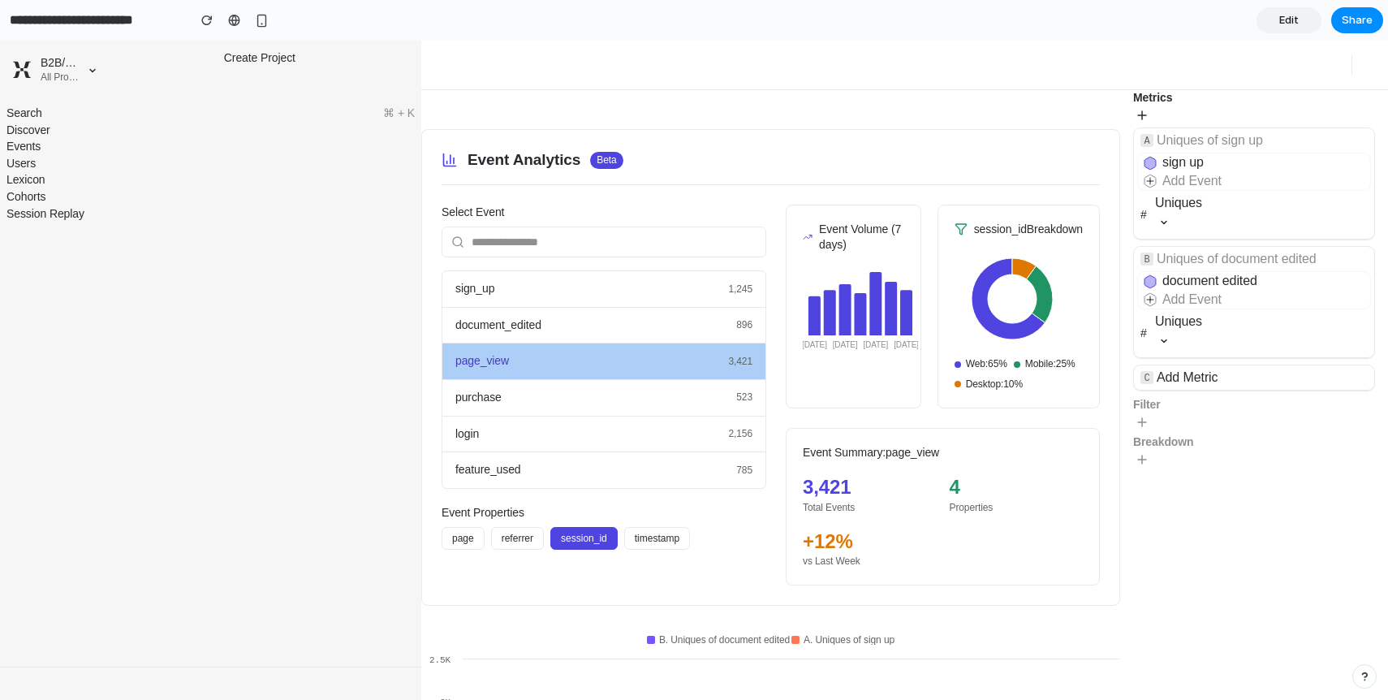
click at [601, 531] on button "session_id" at bounding box center [583, 538] width 67 height 23
click at [522, 542] on button "referrer" at bounding box center [517, 538] width 53 height 23
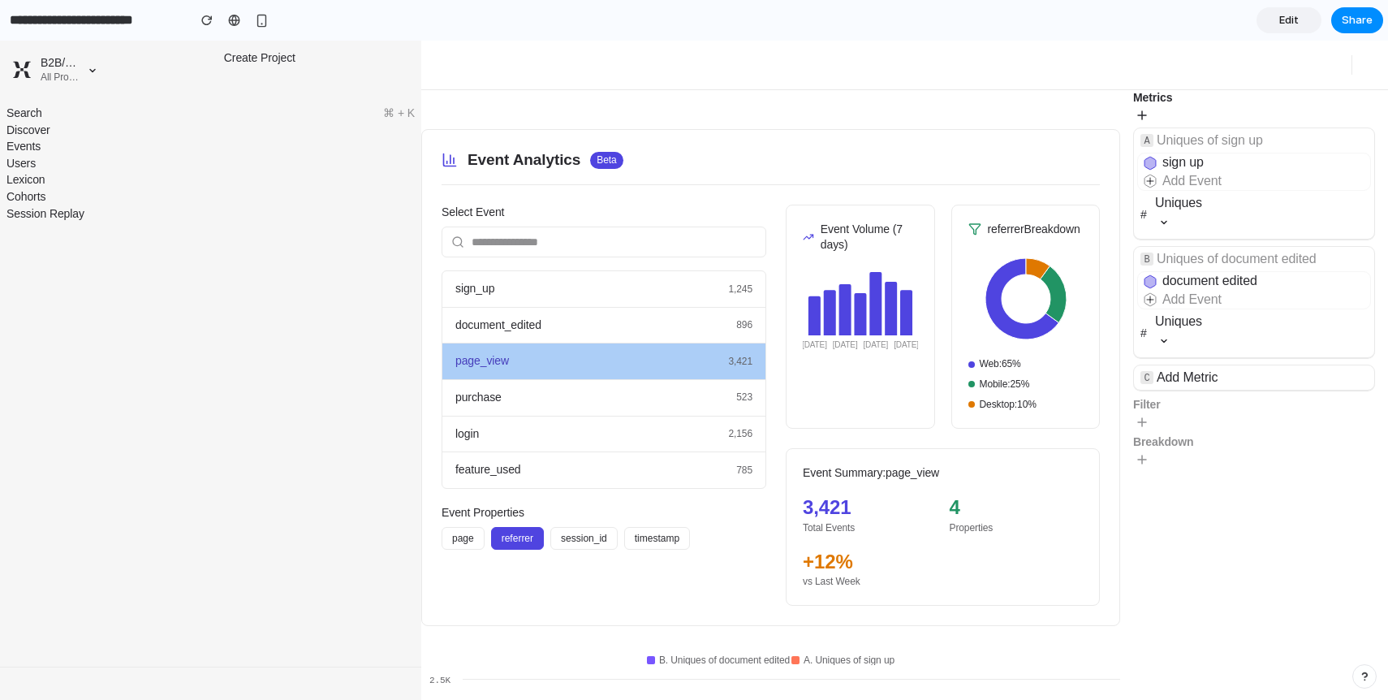
click at [468, 541] on button "page" at bounding box center [463, 538] width 43 height 23
click at [694, 535] on div "page referrer session_id timestamp" at bounding box center [604, 538] width 325 height 23
click at [662, 542] on button "timestamp" at bounding box center [657, 538] width 66 height 23
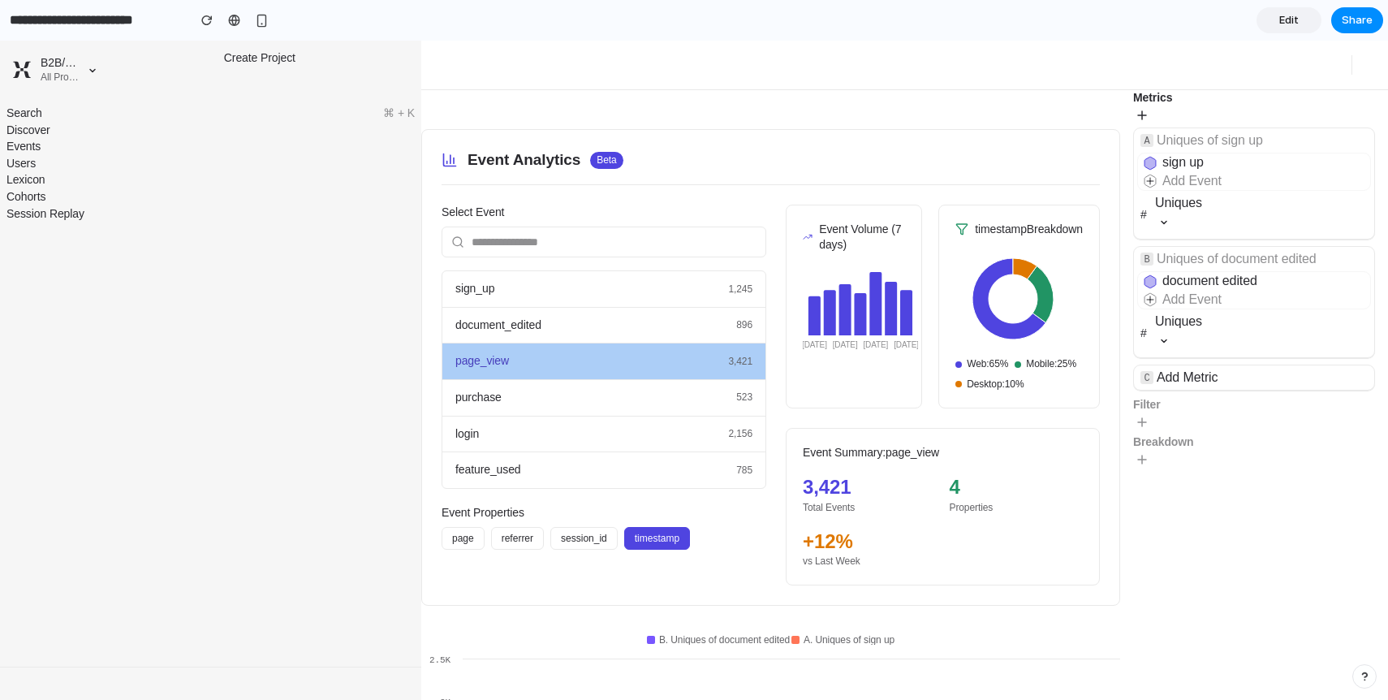
click at [1162, 218] on icon at bounding box center [1164, 222] width 18 height 18
click at [536, 404] on div "purchase 523" at bounding box center [603, 398] width 323 height 37
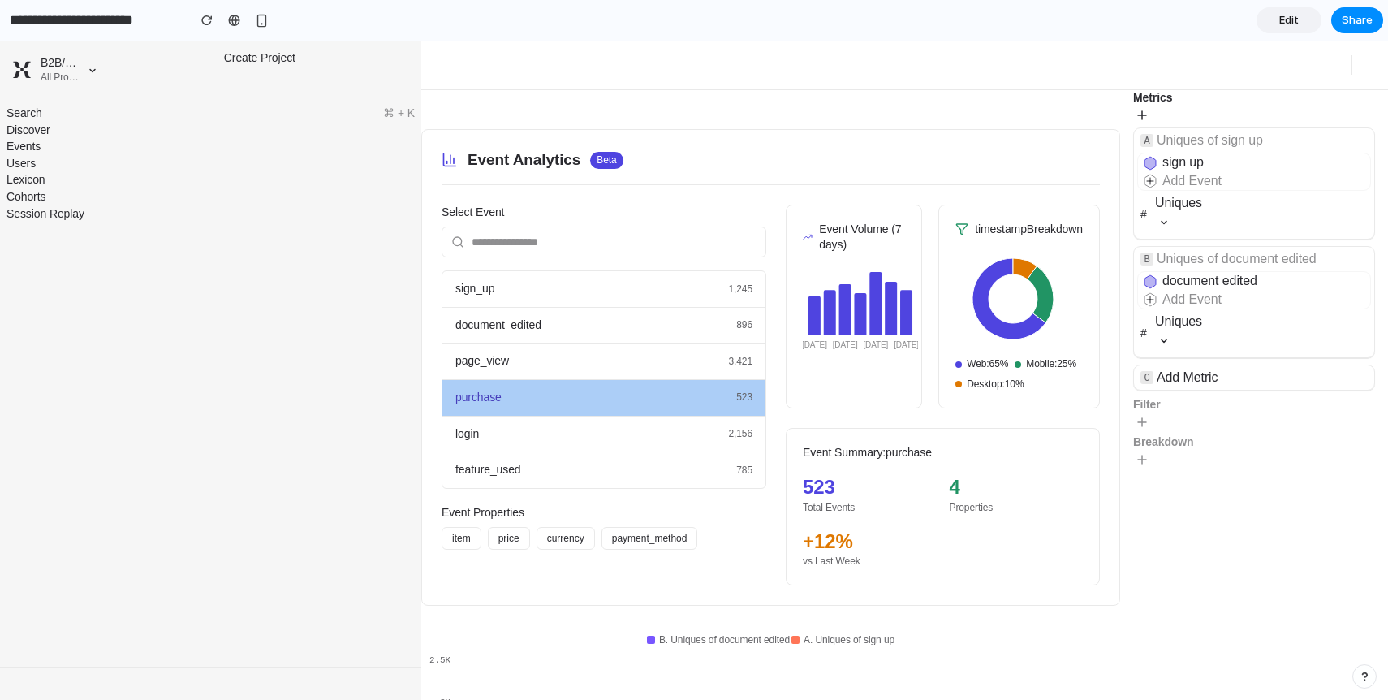
click at [505, 550] on div "Select Event sign_up 1,245 document_edited 896 page_view 3,421 purchase 523 log…" at bounding box center [604, 395] width 325 height 381
click at [506, 528] on button "price" at bounding box center [509, 538] width 42 height 23
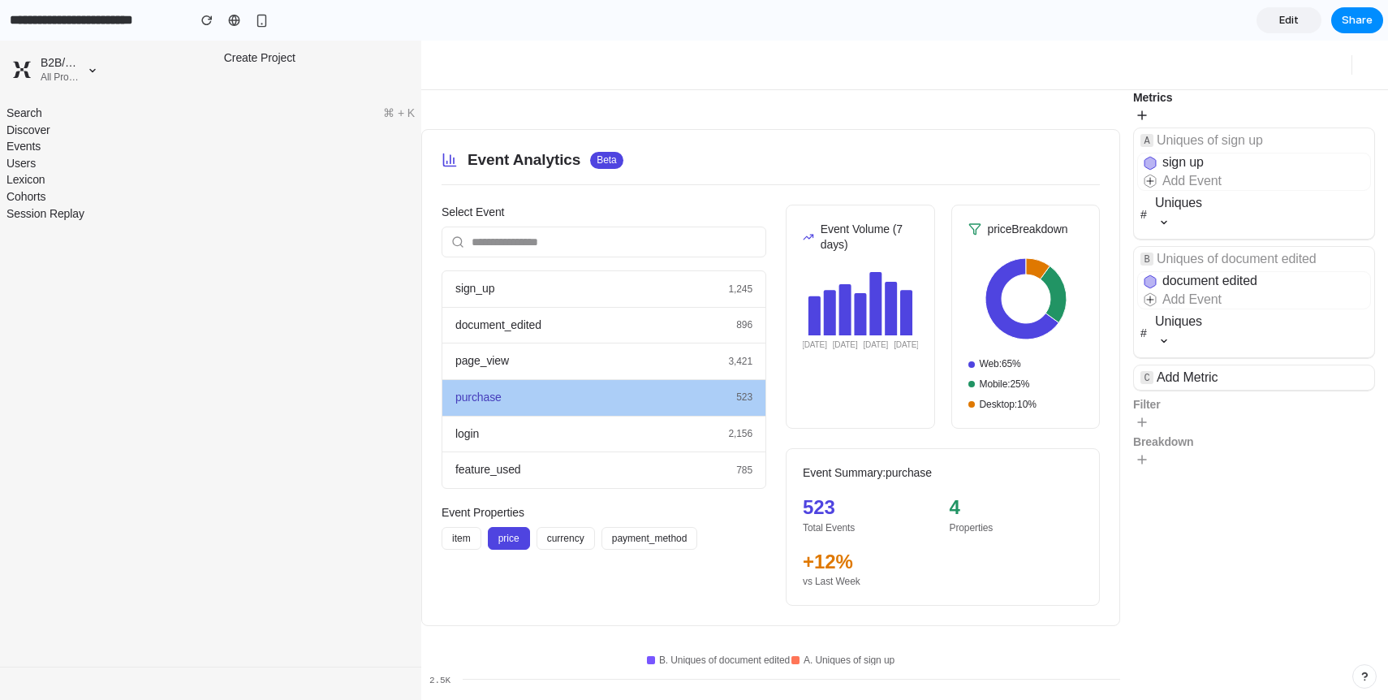
click at [511, 544] on button "price" at bounding box center [509, 538] width 42 height 23
click at [467, 545] on button "item" at bounding box center [462, 538] width 40 height 23
click at [550, 532] on button "currency" at bounding box center [566, 538] width 58 height 23
click at [649, 537] on button "payment_method" at bounding box center [649, 538] width 97 height 23
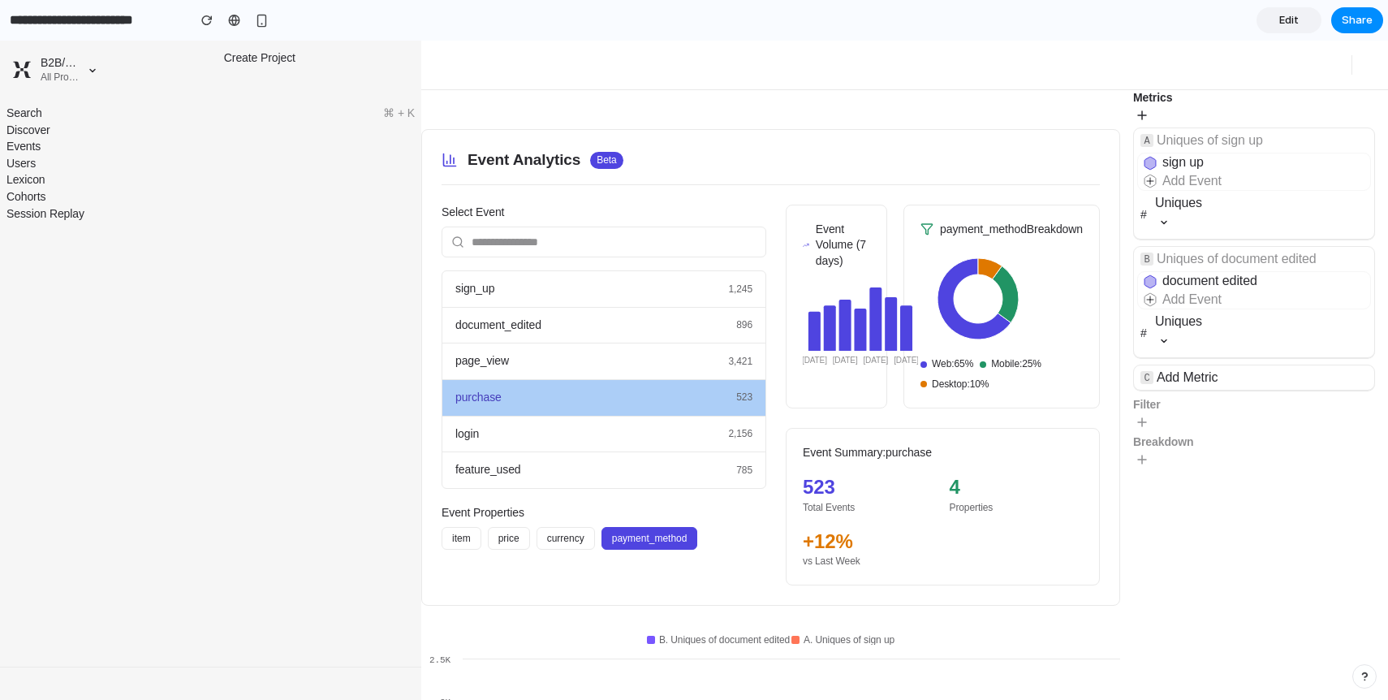
click at [554, 586] on div "Select Event sign_up 1,245 document_edited 896 page_view 3,421 purchase 523 log…" at bounding box center [604, 395] width 325 height 381
click at [571, 567] on div "Select Event sign_up 1,245 document_edited 896 page_view 3,421 purchase 523 log…" at bounding box center [604, 395] width 325 height 381
